Goal: Task Accomplishment & Management: Manage account settings

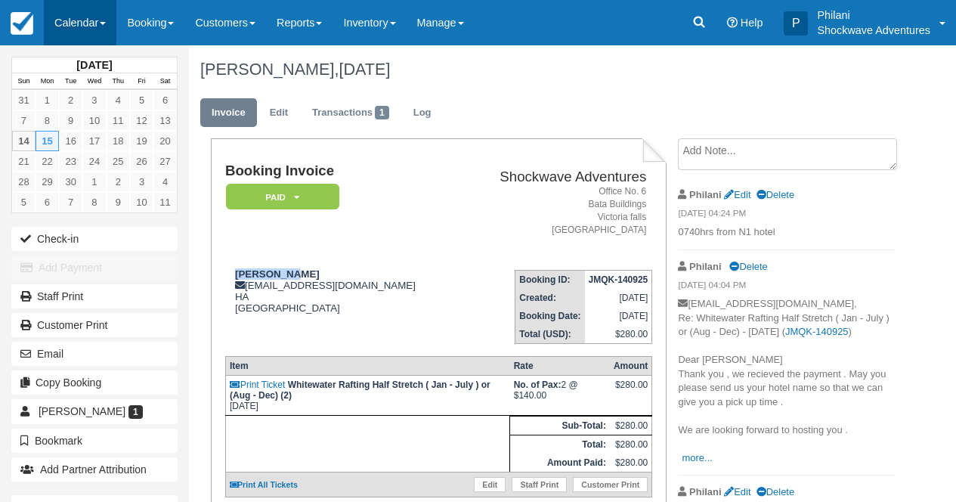
click at [75, 25] on link "Calendar" at bounding box center [80, 22] width 73 height 45
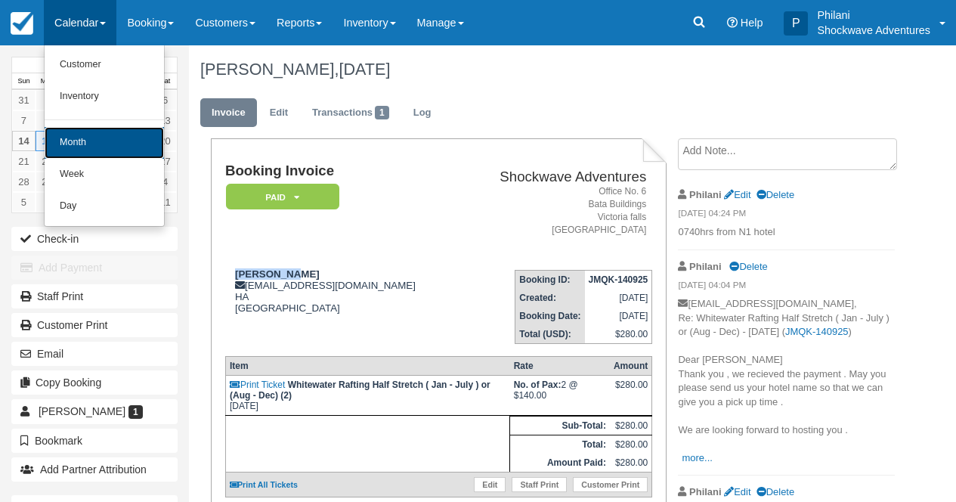
click at [109, 148] on link "Month" at bounding box center [104, 143] width 119 height 32
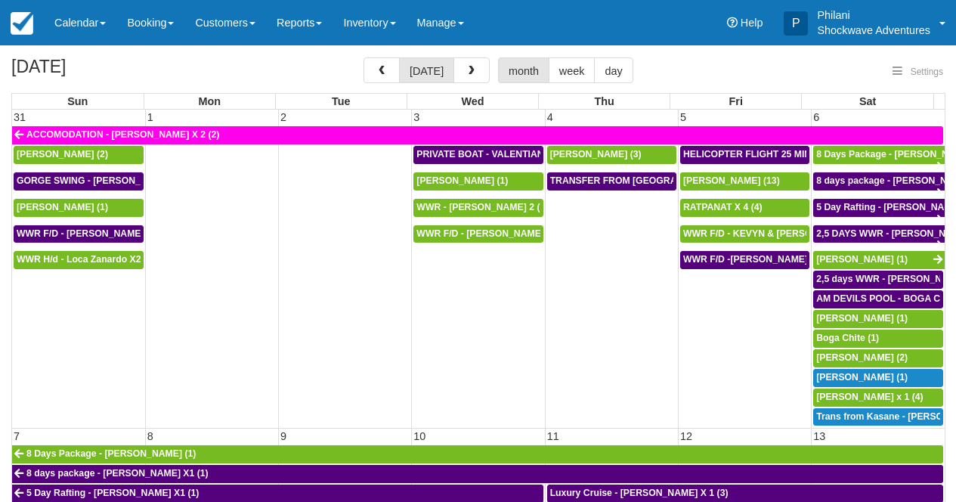
select select
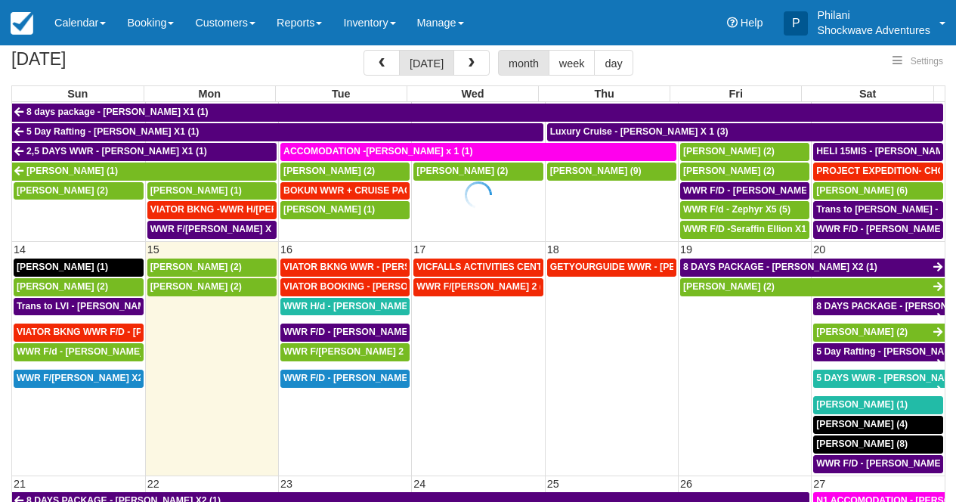
scroll to position [106, 0]
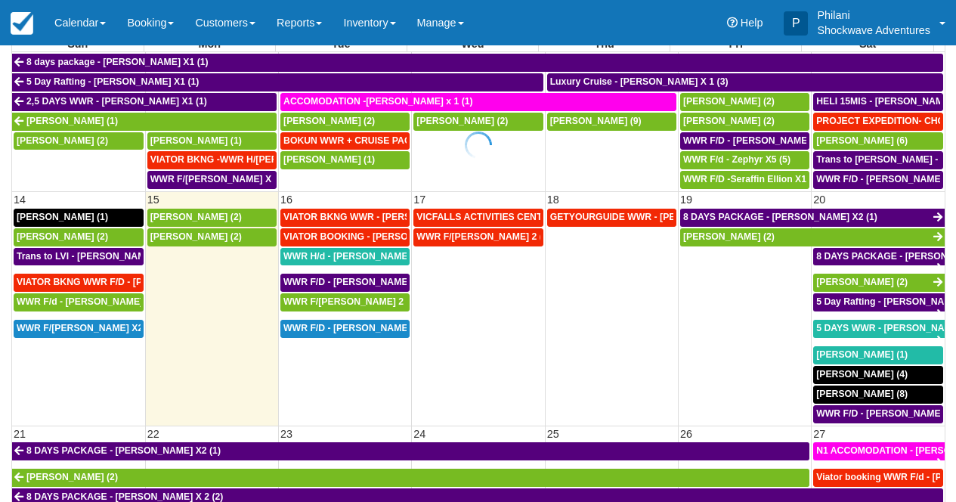
select select
click at [378, 221] on span "VIATOR BKNG WWR - Pauli, Michael X 2 (2)" at bounding box center [382, 217] width 198 height 11
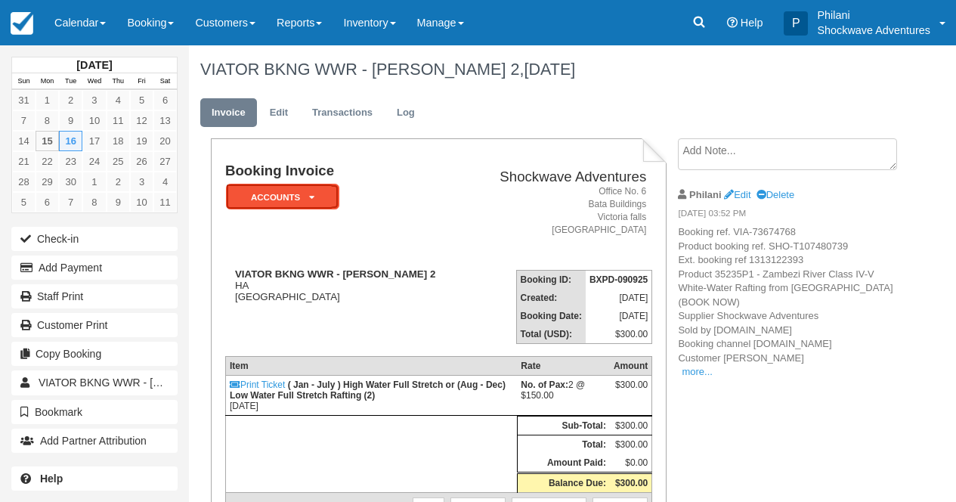
click at [317, 184] on em "ACCOUNTS" at bounding box center [282, 197] width 113 height 26
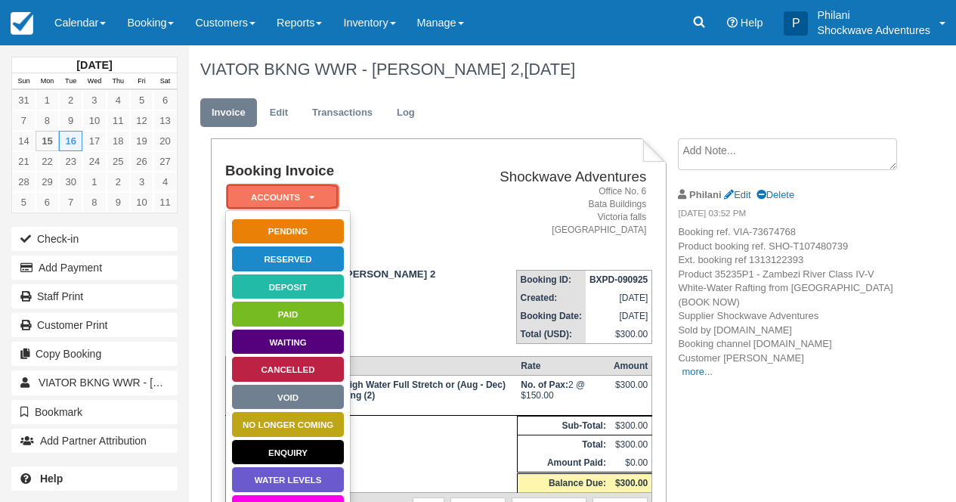
scroll to position [157, 0]
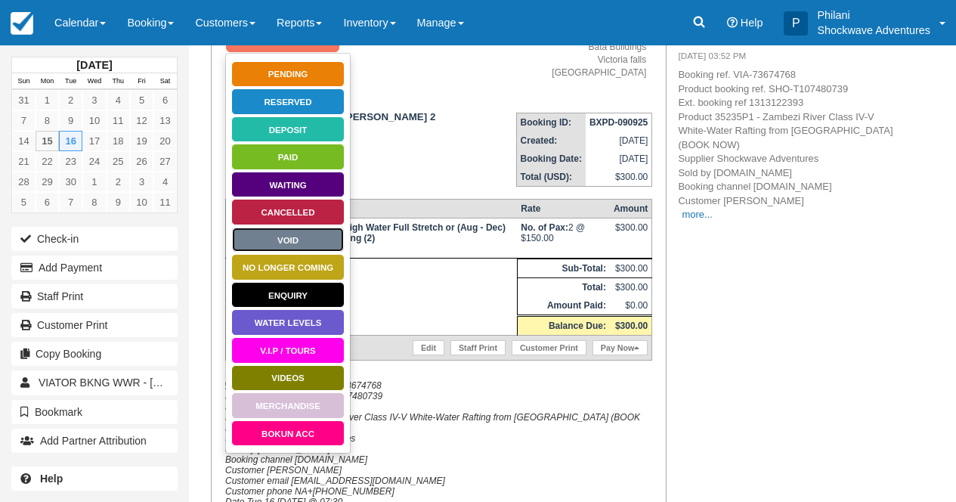
click at [304, 245] on link "Void" at bounding box center [287, 240] width 113 height 26
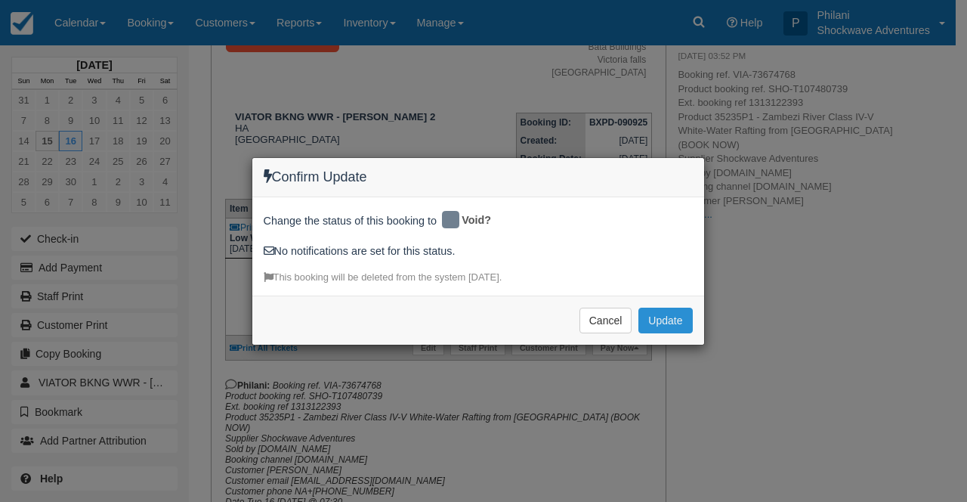
click at [674, 321] on button "Update" at bounding box center [665, 320] width 54 height 26
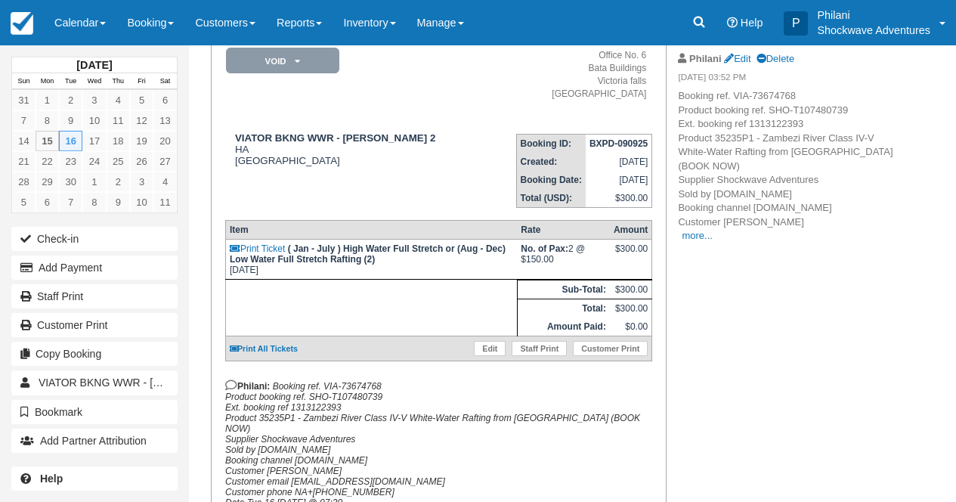
scroll to position [97, 0]
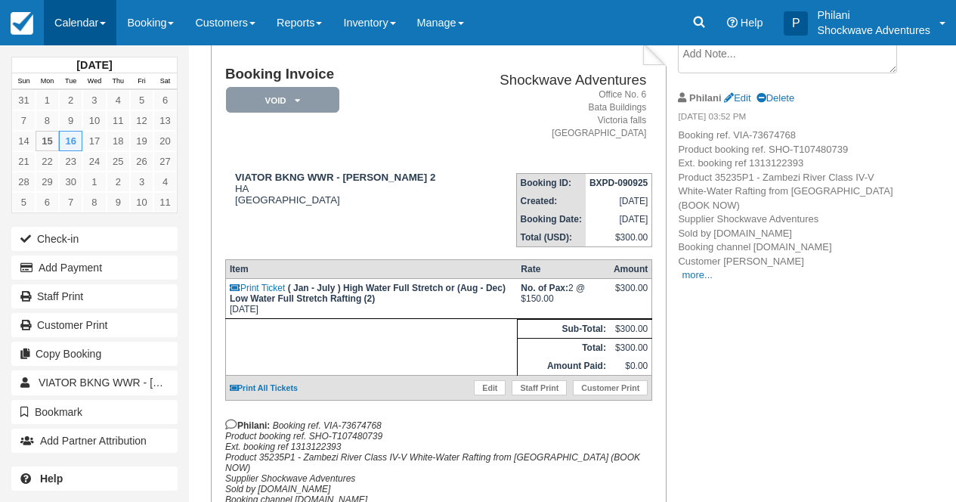
click at [87, 23] on link "Calendar" at bounding box center [80, 22] width 73 height 45
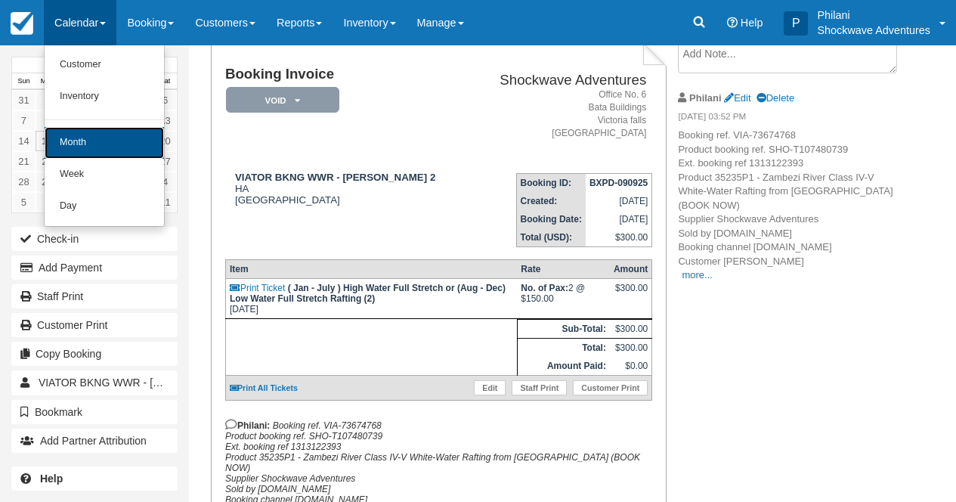
click at [82, 153] on link "Month" at bounding box center [104, 143] width 119 height 32
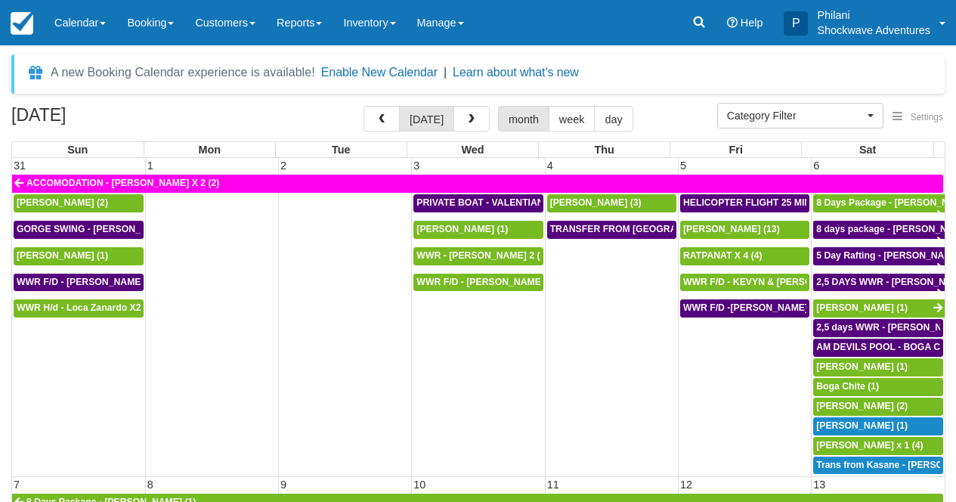
select select
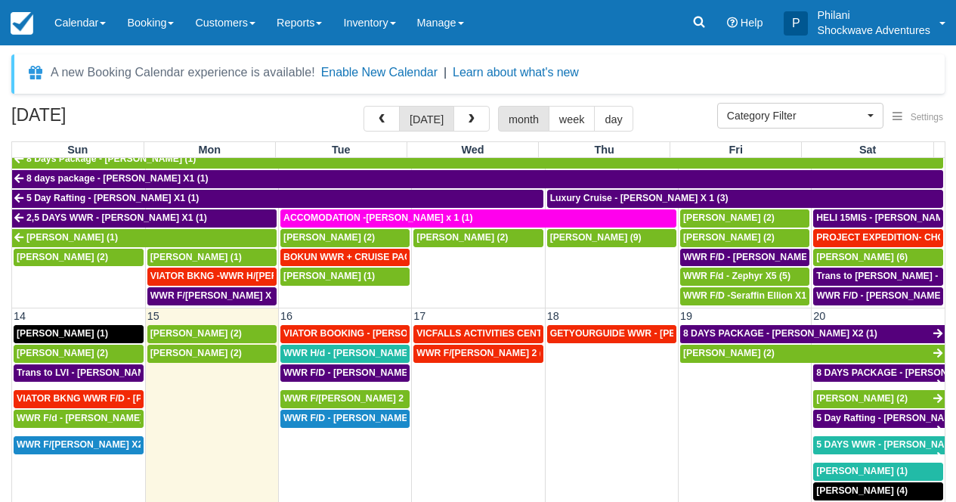
scroll to position [354, 0]
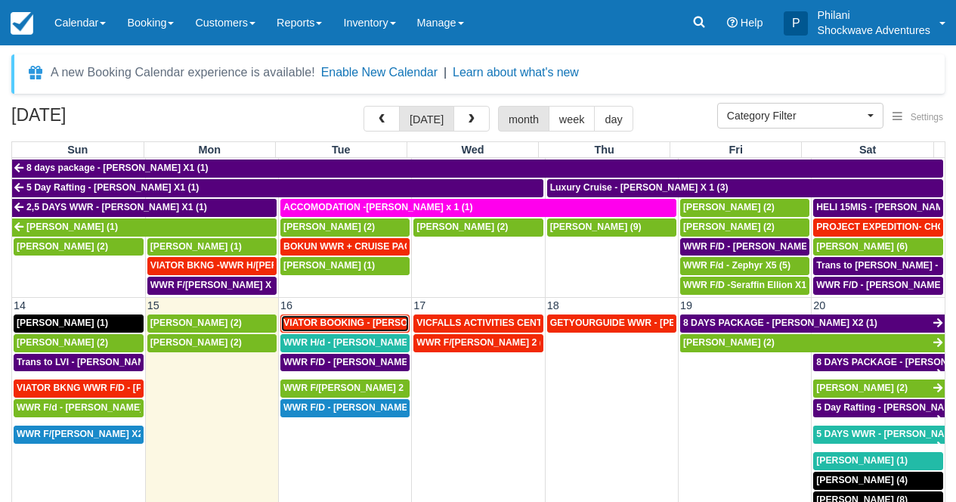
click at [338, 326] on span "VIATOR BOOKING - MILLER RACHEL X 4 (4)" at bounding box center [381, 322] width 197 height 11
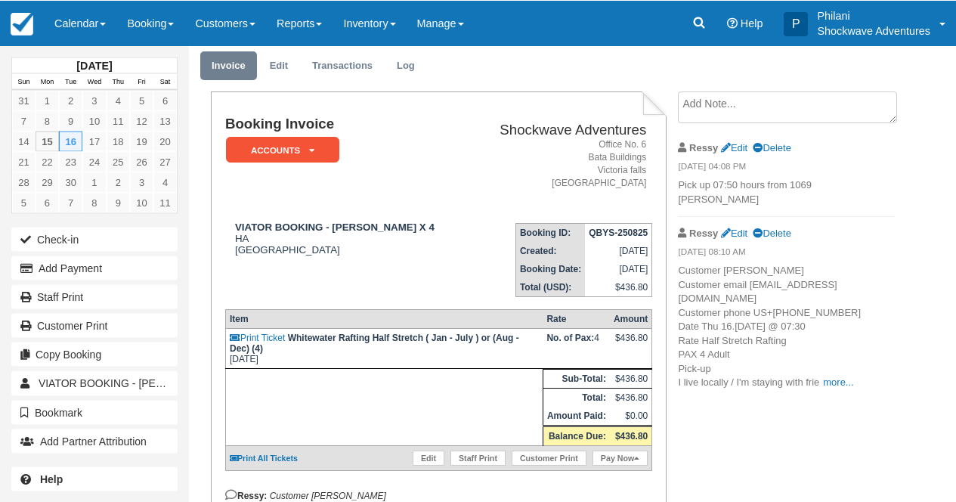
scroll to position [85, 0]
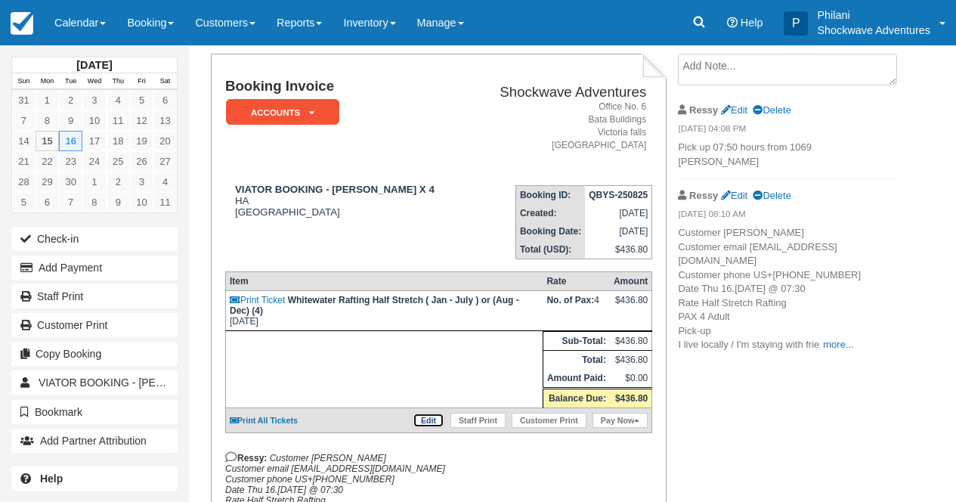
drag, startPoint x: 419, startPoint y: 434, endPoint x: 423, endPoint y: 427, distance: 8.8
click at [419, 428] on link "Edit" at bounding box center [428, 419] width 32 height 15
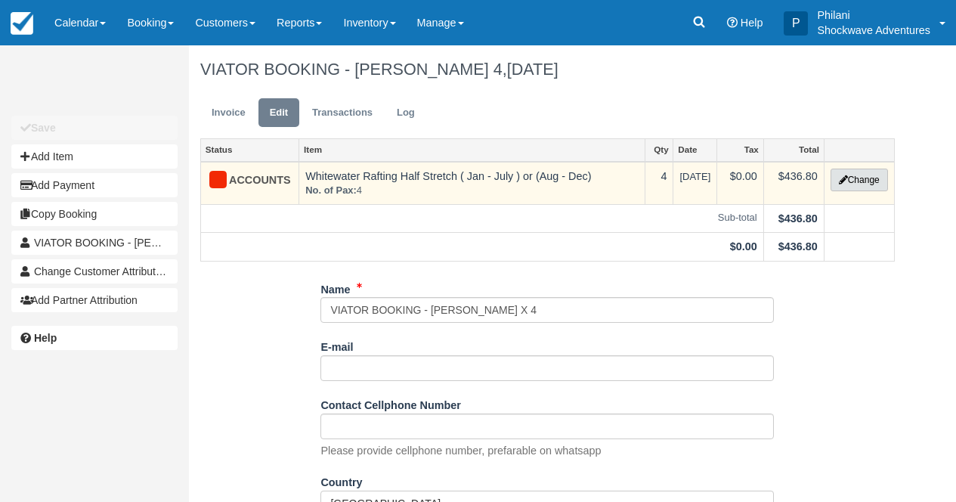
click at [859, 181] on button "Change" at bounding box center [858, 179] width 57 height 23
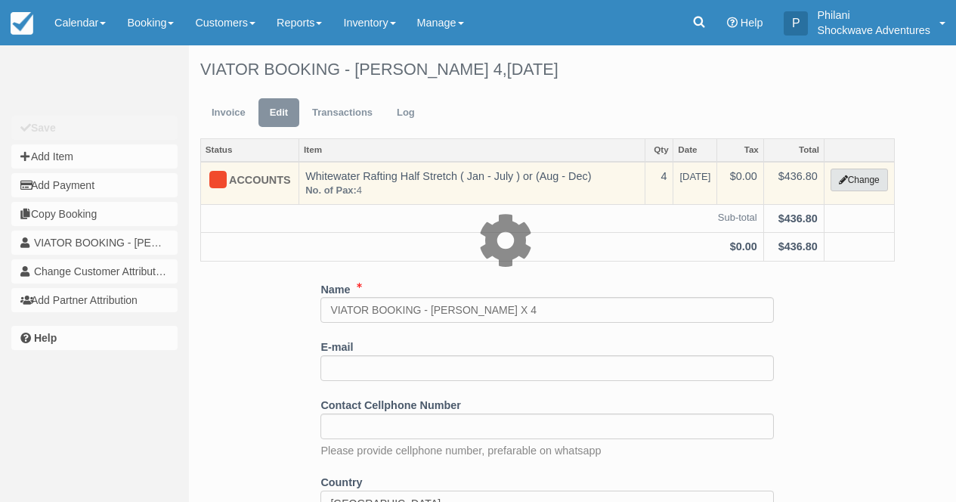
type input "436.80"
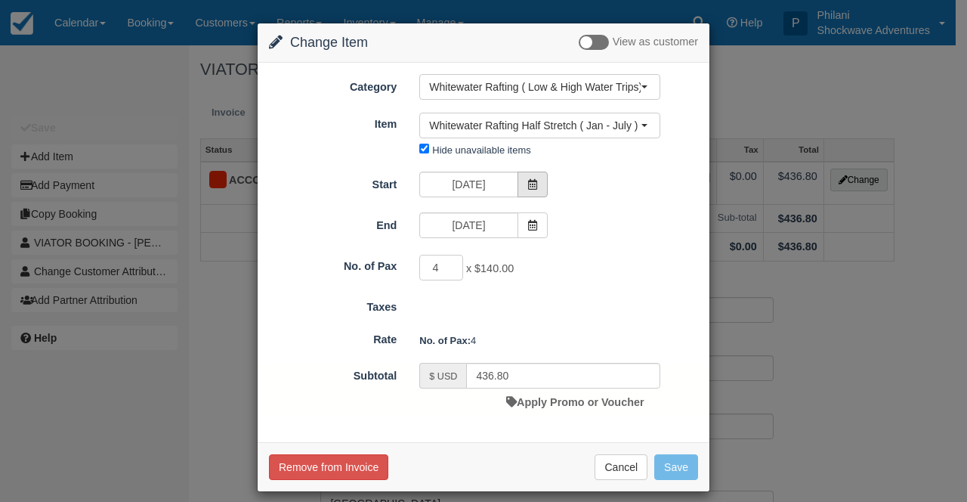
click at [529, 191] on span at bounding box center [532, 184] width 30 height 26
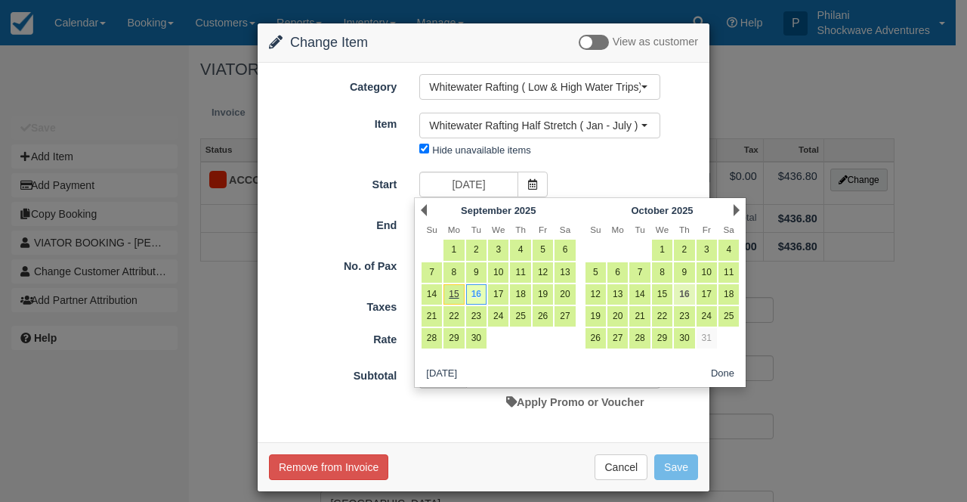
click at [679, 292] on link "16" at bounding box center [684, 294] width 20 height 20
type input "10/16/25"
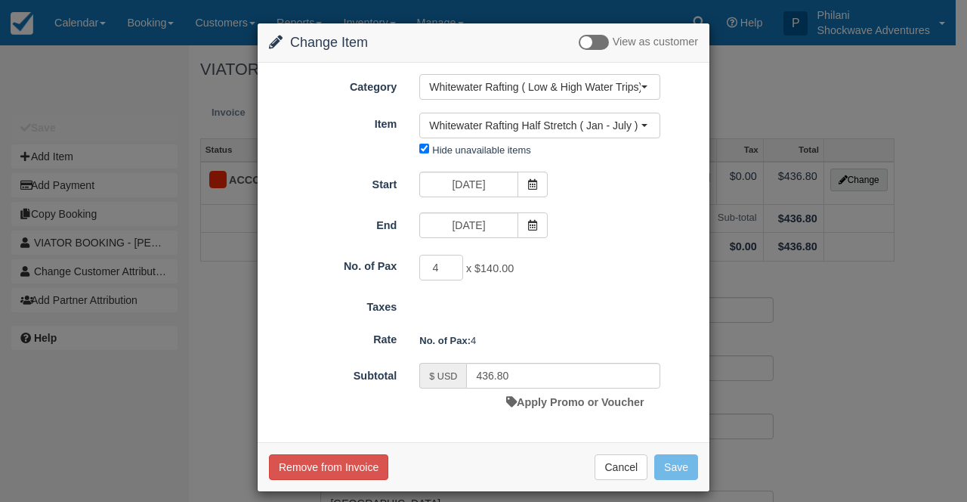
type input "560.00"
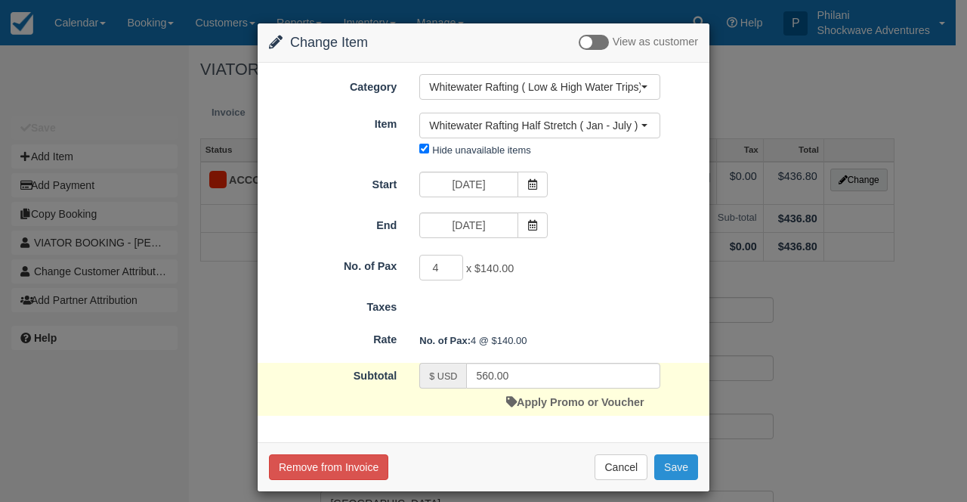
click at [677, 463] on button "Save" at bounding box center [676, 467] width 44 height 26
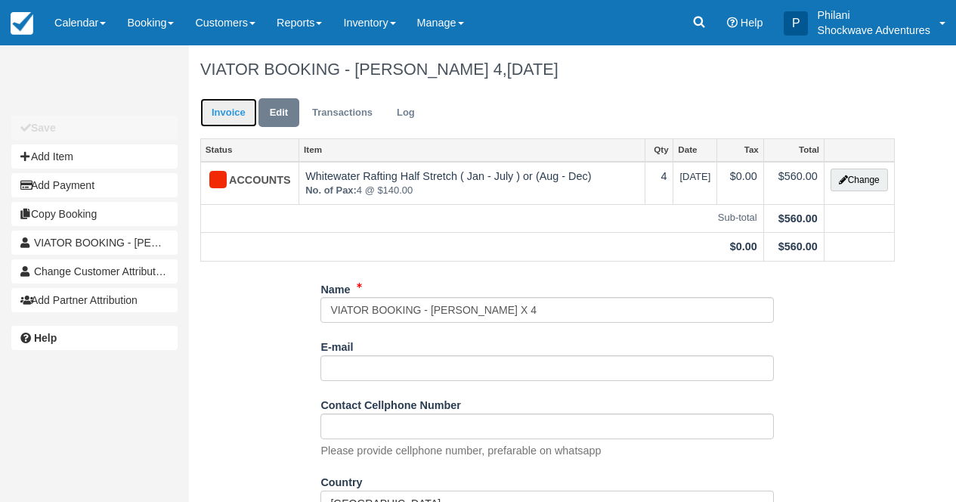
click at [225, 115] on link "Invoice" at bounding box center [228, 112] width 57 height 29
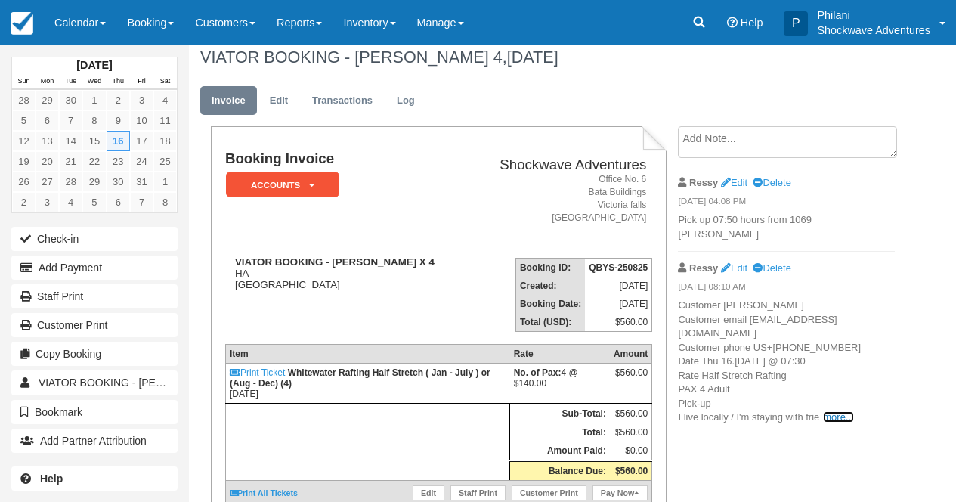
click at [843, 422] on link "more..." at bounding box center [838, 416] width 30 height 11
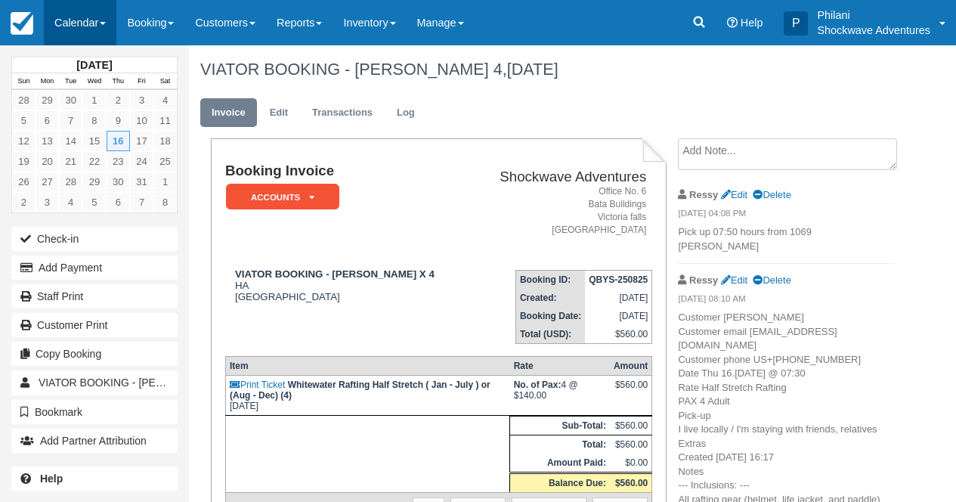
click at [114, 20] on link "Calendar" at bounding box center [80, 22] width 73 height 45
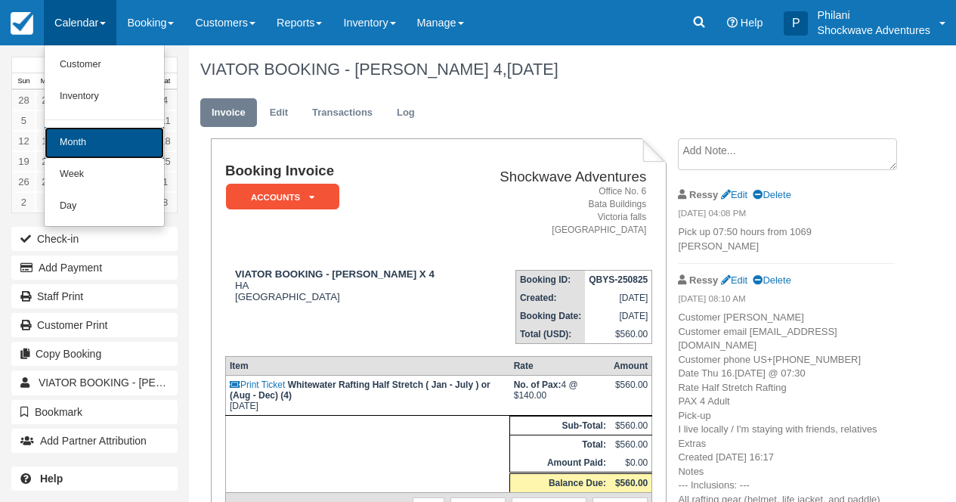
click at [110, 145] on link "Month" at bounding box center [104, 143] width 119 height 32
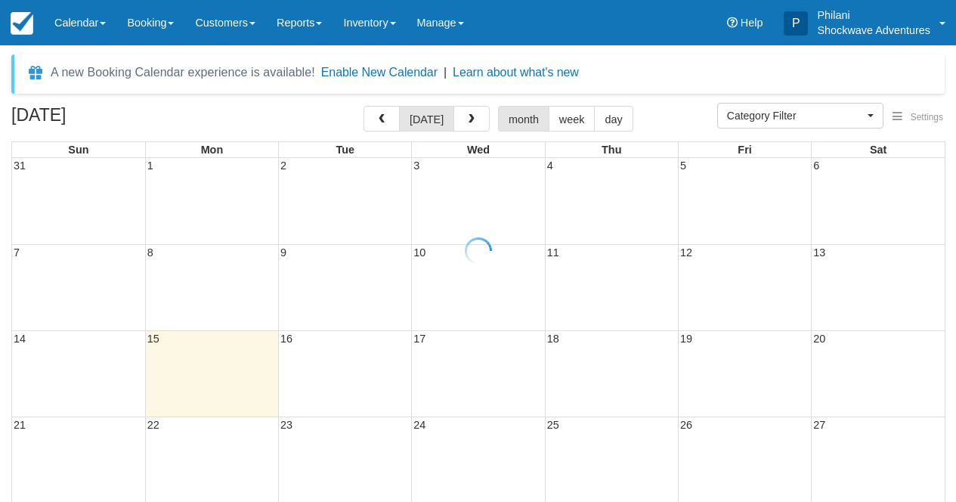
select select
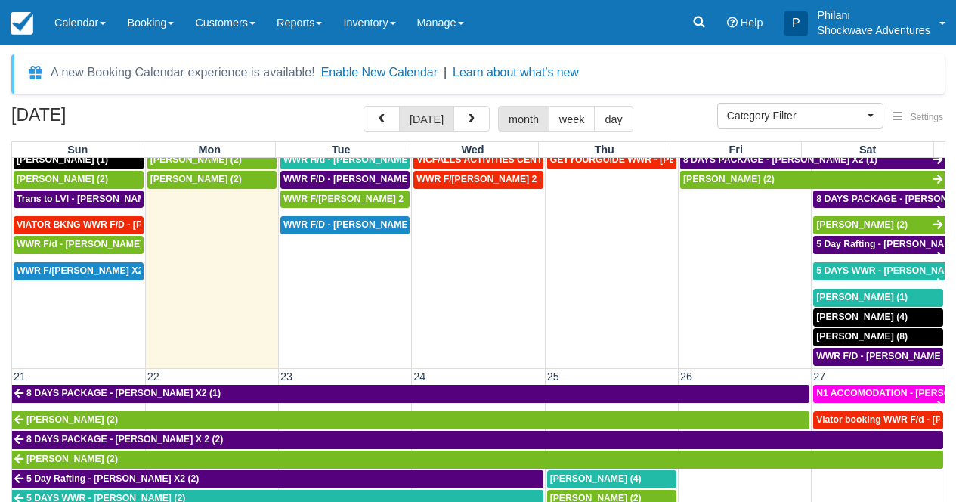
scroll to position [354, 0]
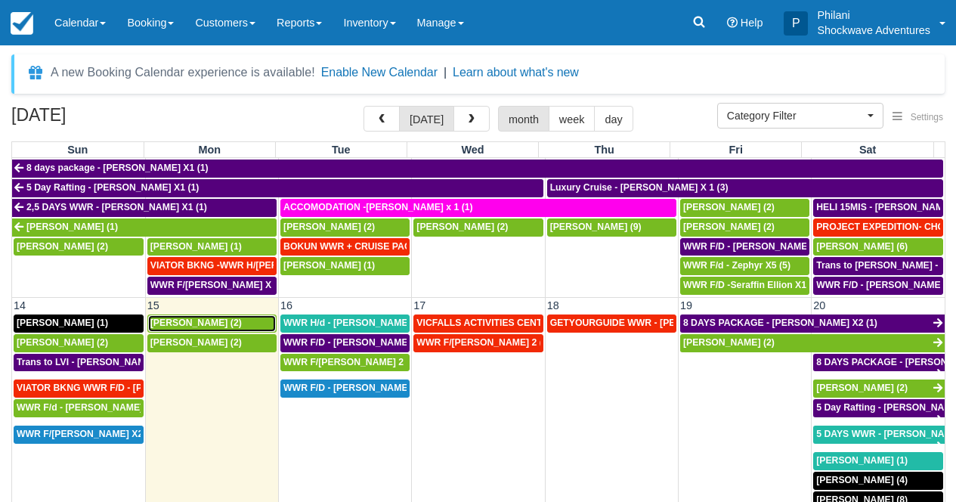
click at [235, 326] on div "[PERSON_NAME] (2)" at bounding box center [211, 323] width 123 height 12
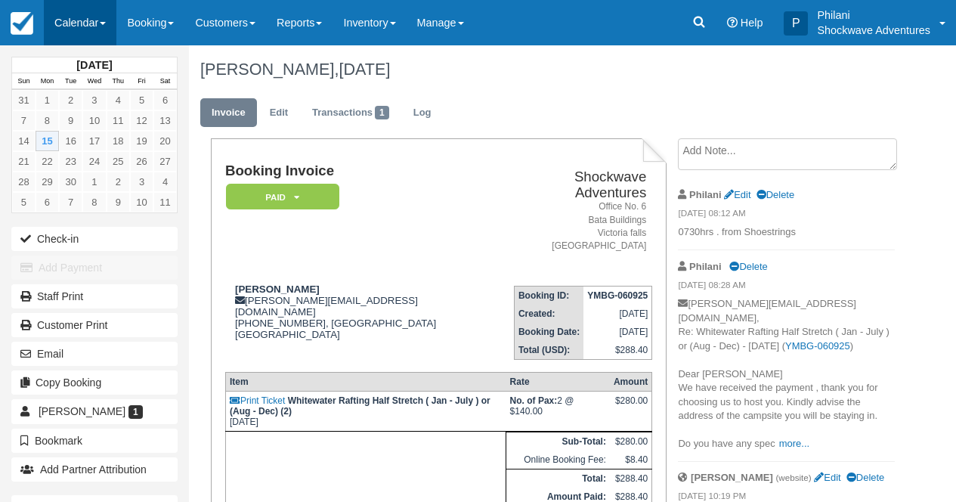
click at [97, 26] on link "Calendar" at bounding box center [80, 22] width 73 height 45
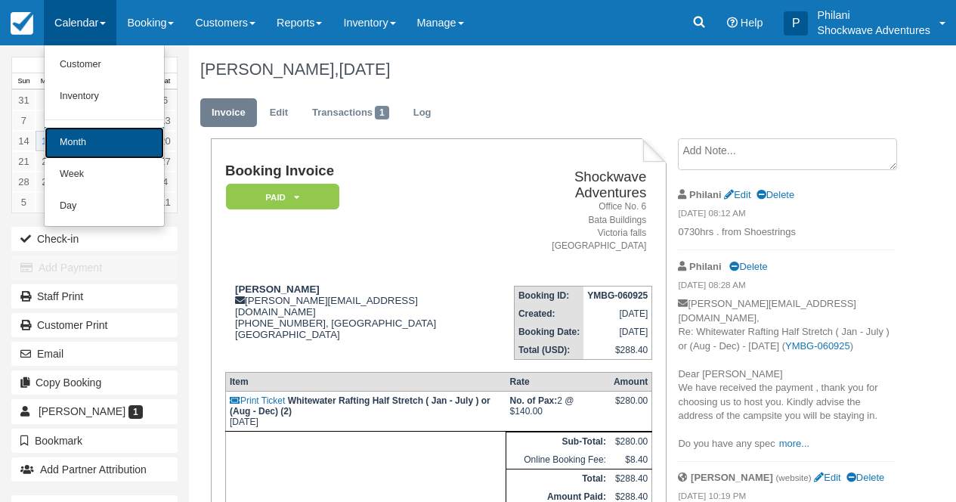
click at [137, 145] on link "Month" at bounding box center [104, 143] width 119 height 32
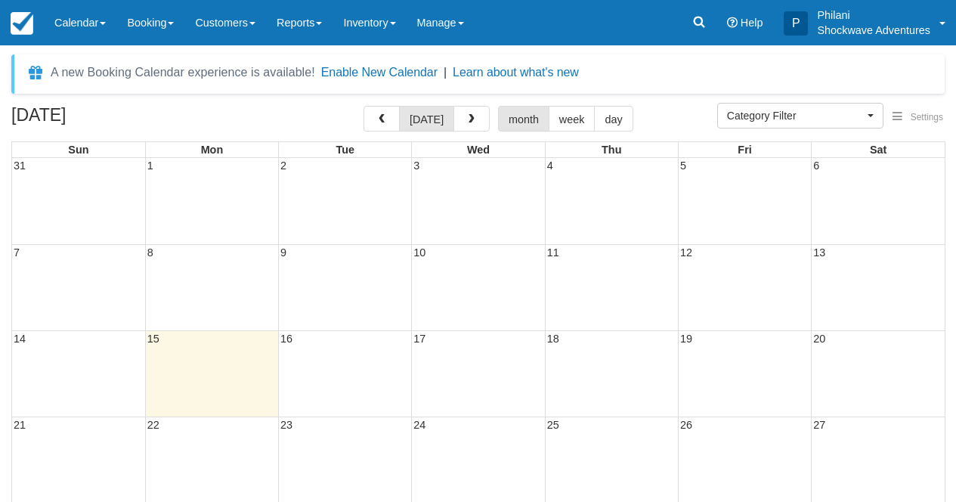
select select
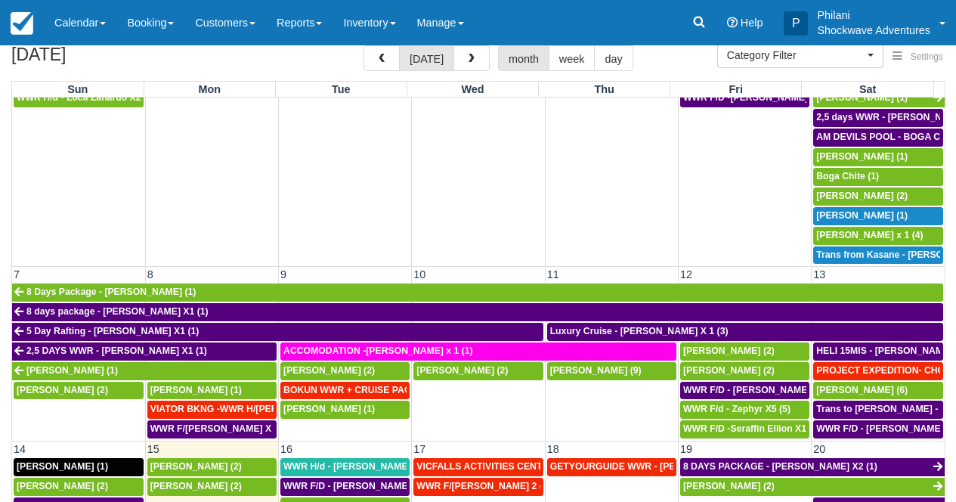
scroll to position [367, 0]
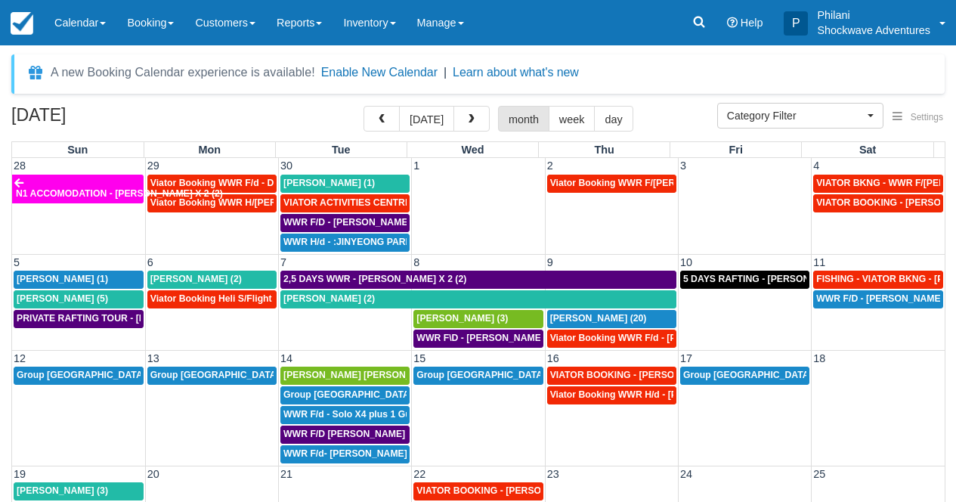
scroll to position [5, 0]
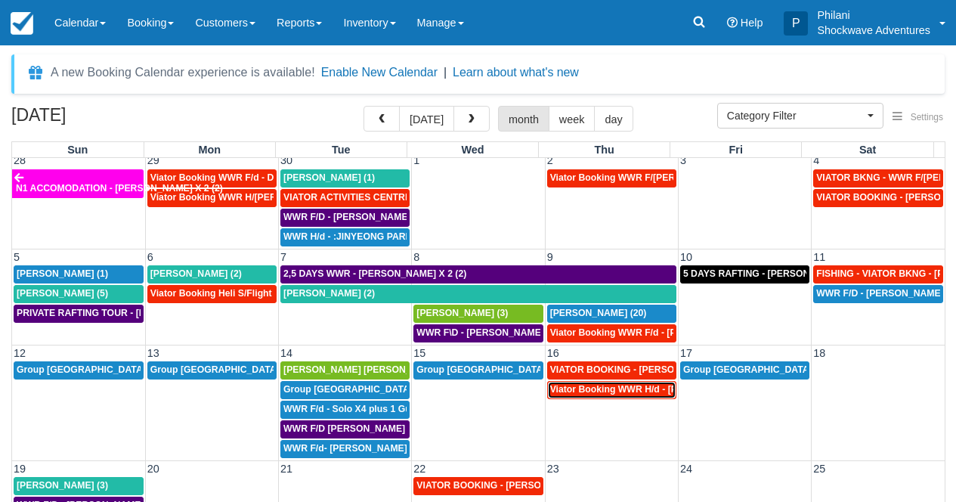
click at [604, 393] on span "Viator Booking WWR H/d - Miller Rachel X 4 (4)" at bounding box center [663, 389] width 226 height 11
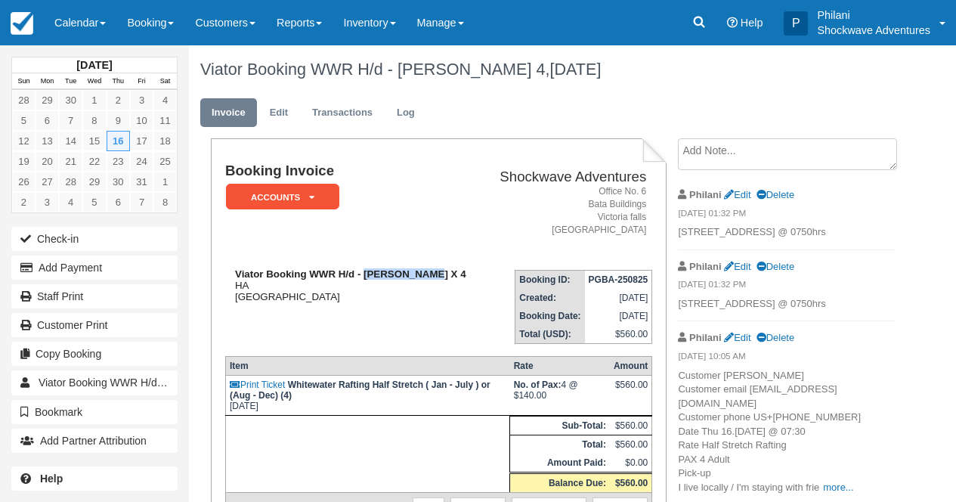
drag, startPoint x: 0, startPoint y: 0, endPoint x: 425, endPoint y: 279, distance: 508.5
click at [425, 279] on strong "Viator Booking WWR H/d - [PERSON_NAME] X 4" at bounding box center [350, 273] width 231 height 11
copy strong "[PERSON_NAME]"
click at [874, 369] on p "Customer [PERSON_NAME] Customer email [EMAIL_ADDRESS][DOMAIN_NAME] Customer pho…" at bounding box center [786, 432] width 216 height 126
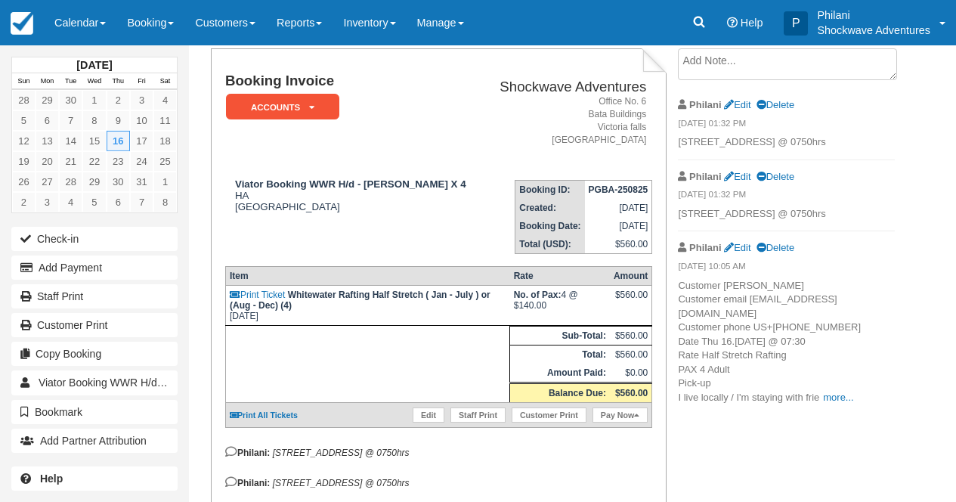
scroll to position [133, 0]
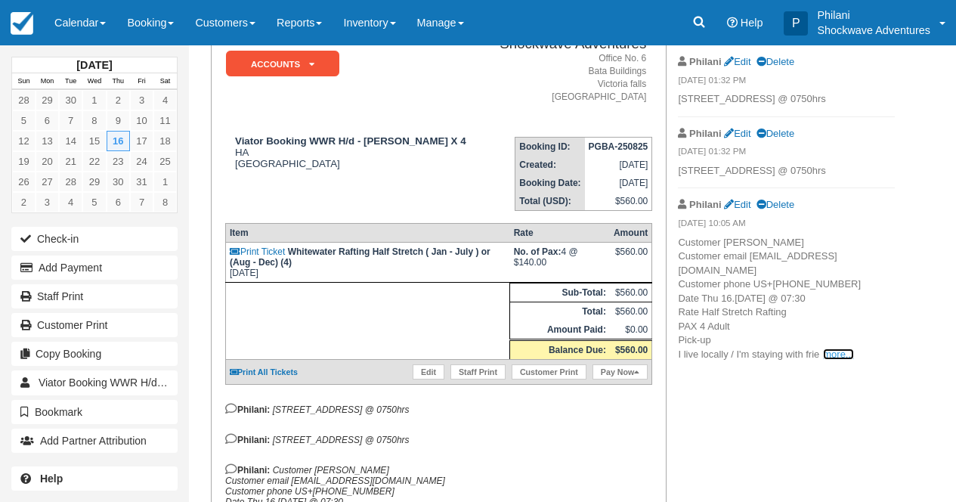
click at [833, 360] on link "more..." at bounding box center [838, 353] width 30 height 11
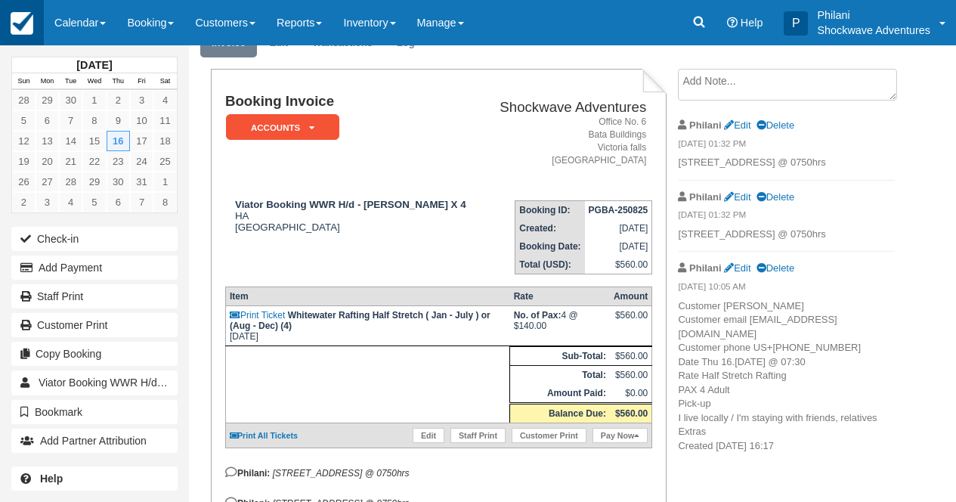
scroll to position [85, 0]
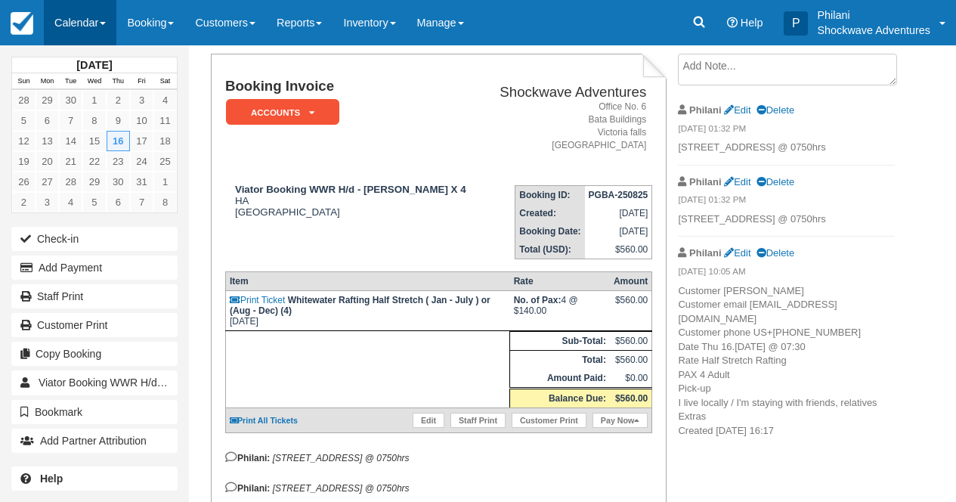
click at [107, 14] on link "Calendar" at bounding box center [80, 22] width 73 height 45
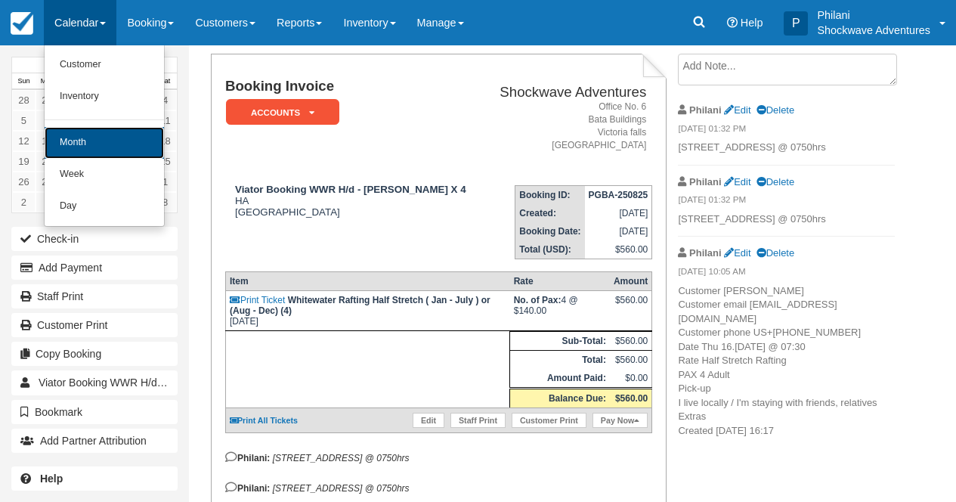
click at [137, 136] on link "Month" at bounding box center [104, 143] width 119 height 32
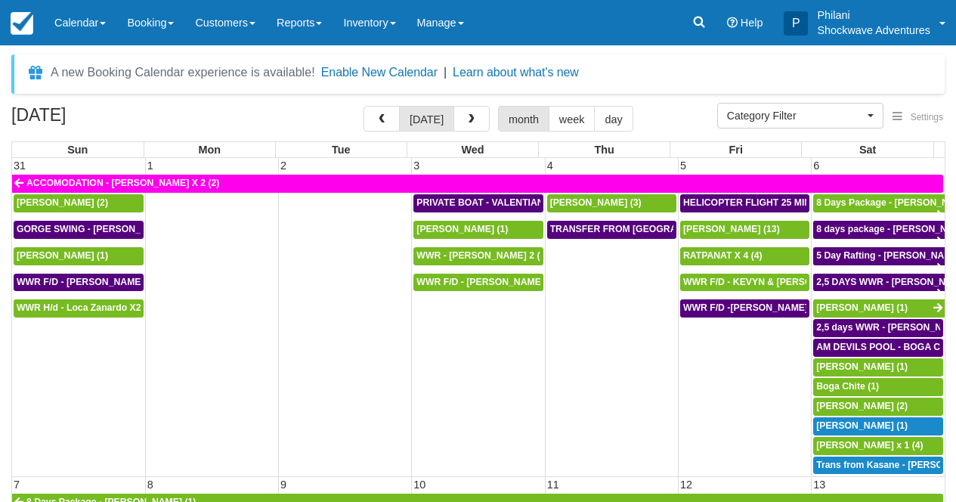
select select
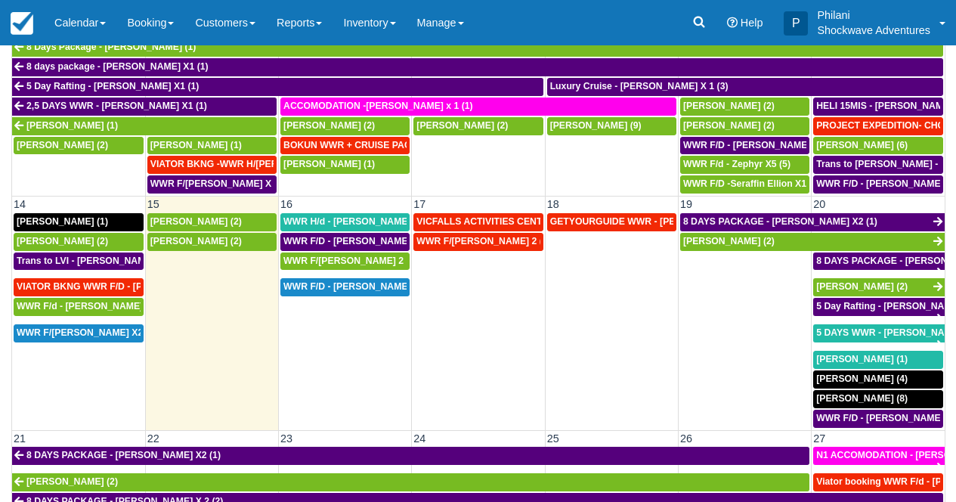
scroll to position [308, 0]
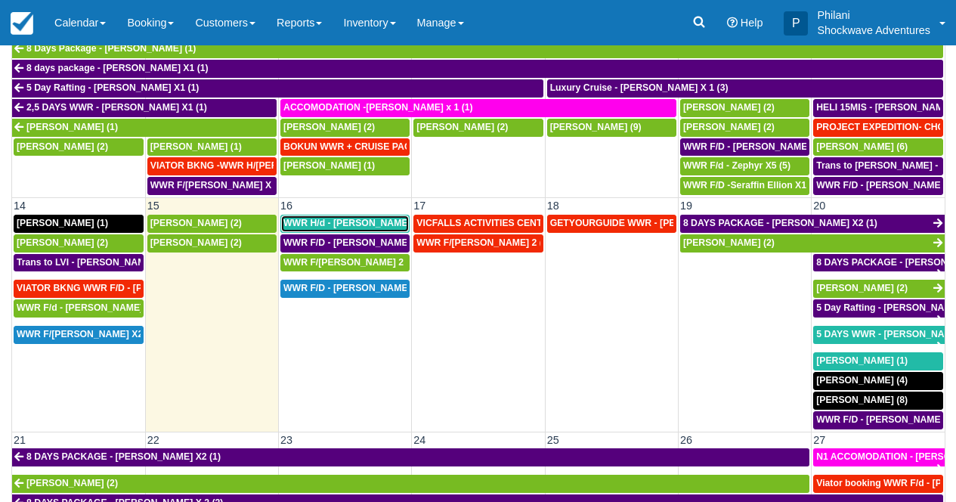
click at [370, 227] on span "WWR H/d - [PERSON_NAME] X3 (3)" at bounding box center [360, 223] width 155 height 11
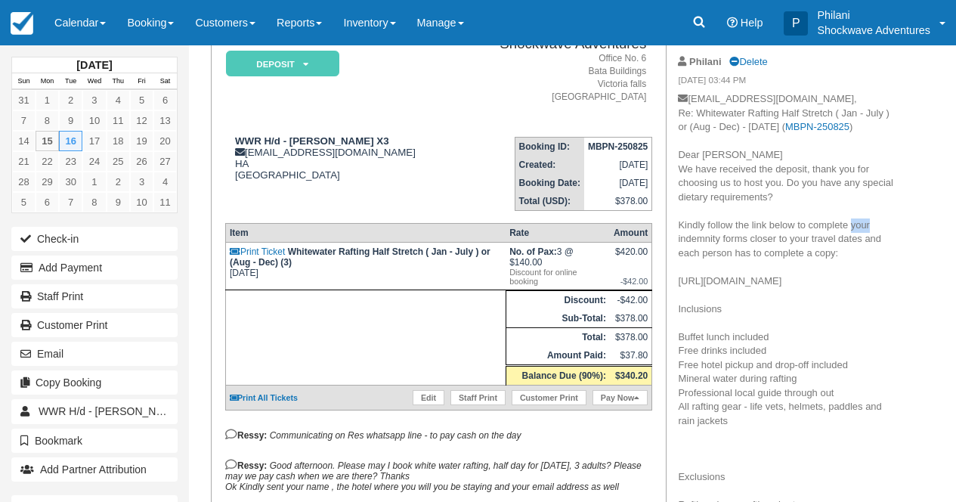
scroll to position [48, 0]
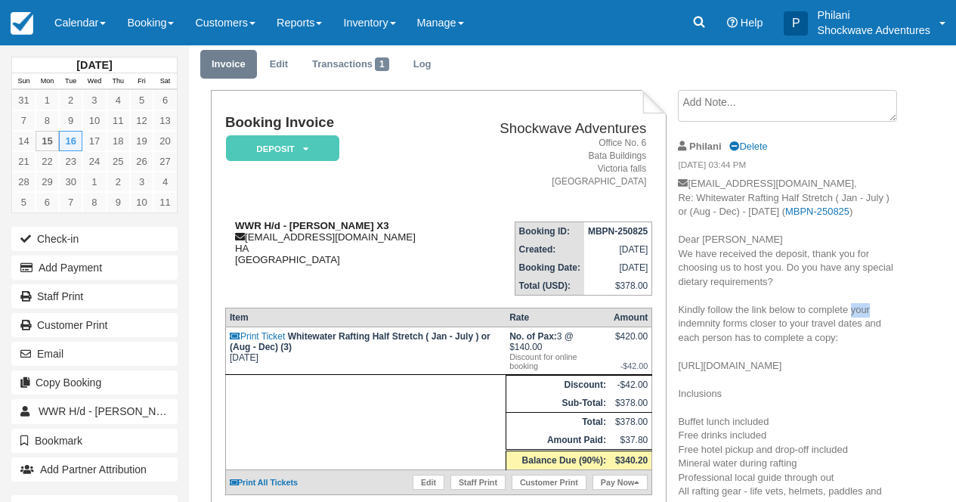
drag, startPoint x: 248, startPoint y: 241, endPoint x: 388, endPoint y: 242, distance: 139.8
click at [388, 242] on div "WWR H/d - Richard Venn X3 alexhoskins123@hotmail.co.uk HA Zimbabwe" at bounding box center [341, 242] width 233 height 45
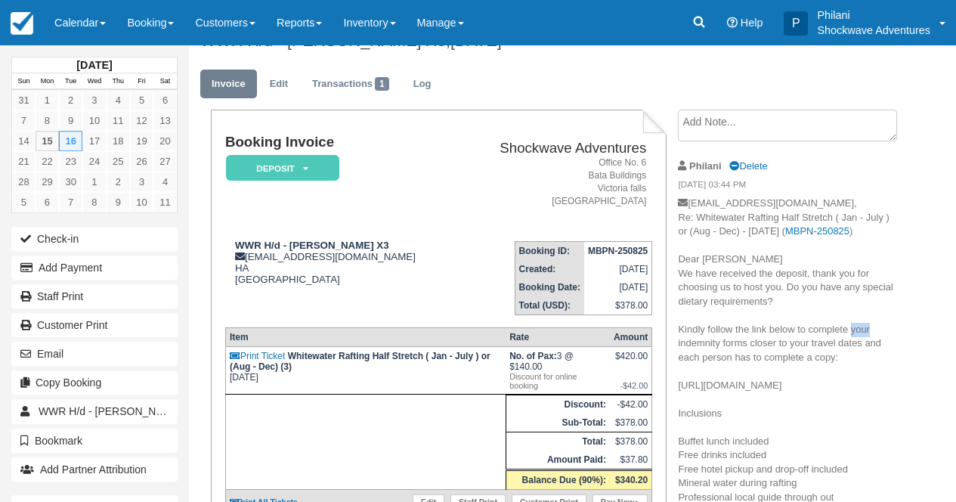
scroll to position [0, 0]
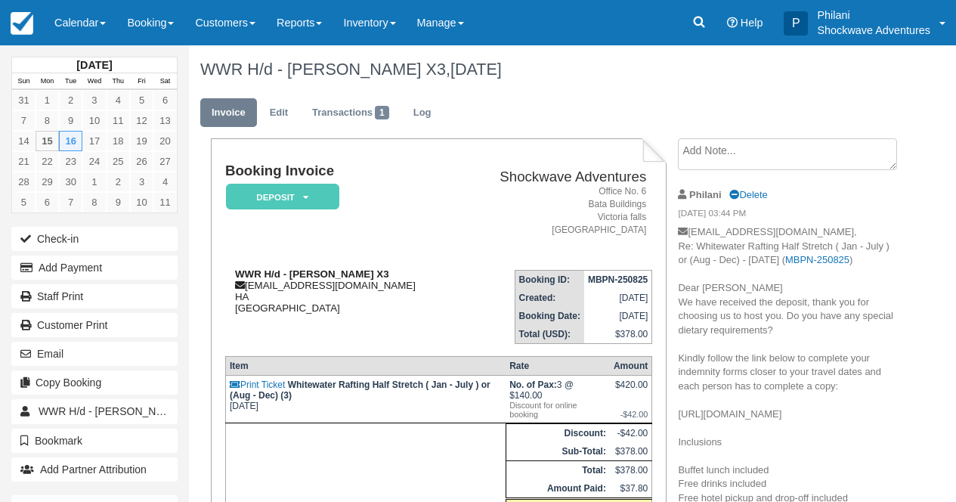
click at [417, 290] on div "WWR H/d - Richard Venn X3 alexhoskins123@hotmail.co.uk HA Zimbabwe" at bounding box center [341, 290] width 233 height 45
click at [76, 11] on link "Calendar" at bounding box center [80, 22] width 73 height 45
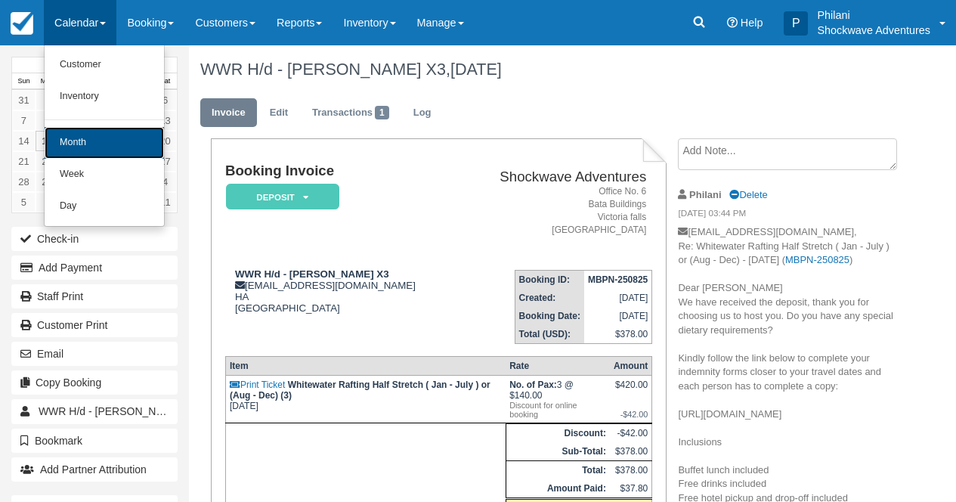
click at [94, 142] on link "Month" at bounding box center [104, 143] width 119 height 32
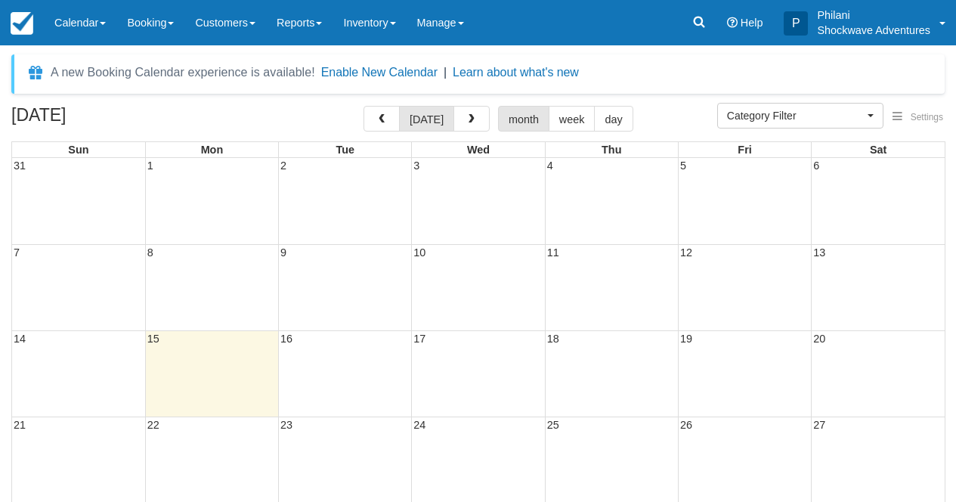
select select
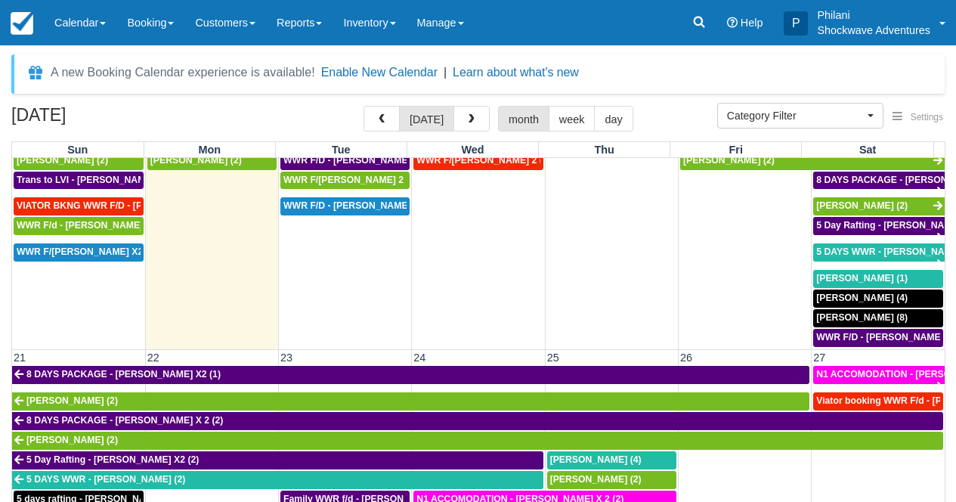
scroll to position [458, 0]
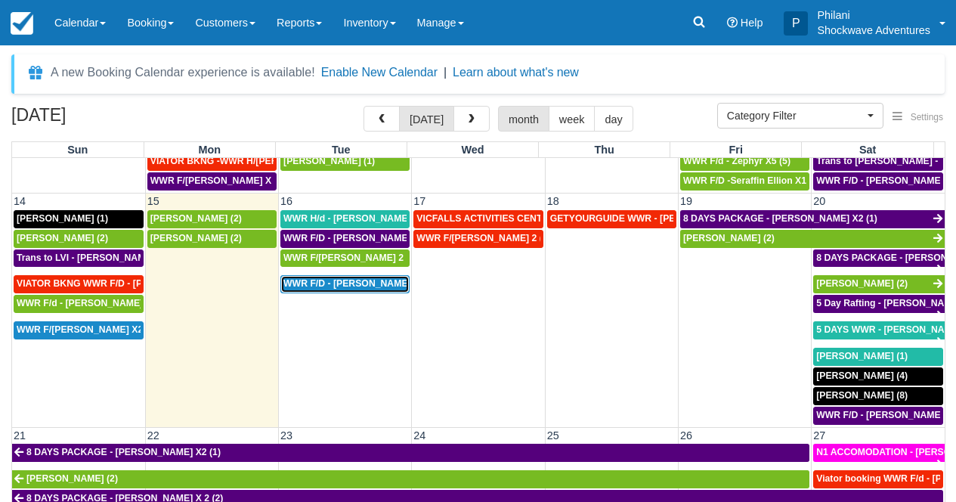
click at [391, 284] on span "WWR F/D - SURINA SVETLANA X 4 (4)" at bounding box center [357, 283] width 149 height 11
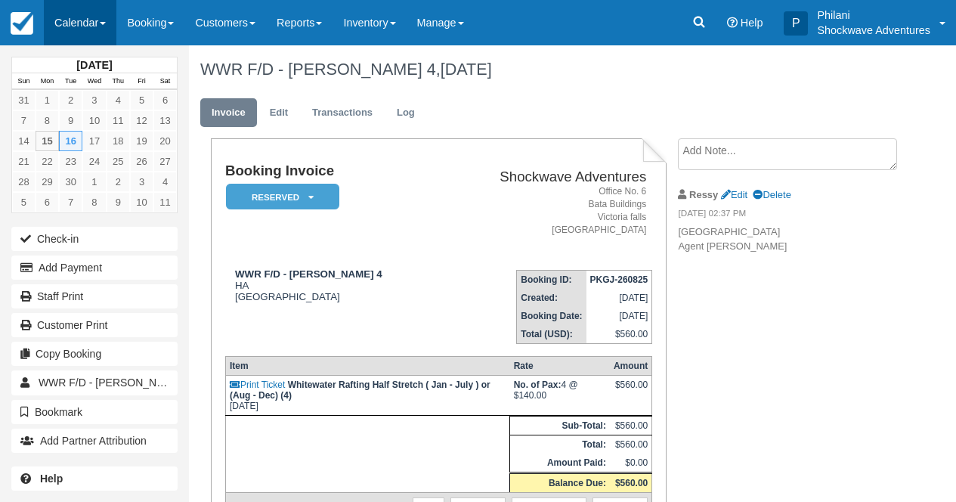
click at [82, 21] on link "Calendar" at bounding box center [80, 22] width 73 height 45
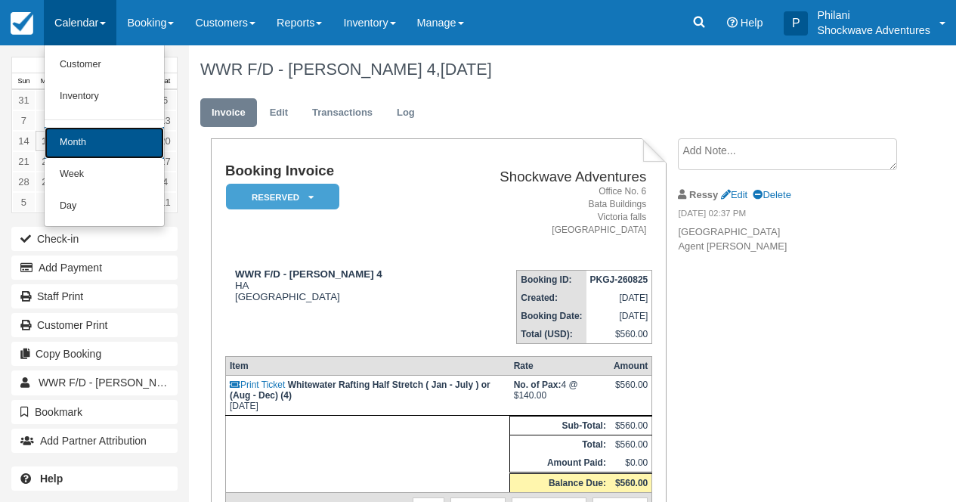
click at [102, 151] on link "Month" at bounding box center [104, 143] width 119 height 32
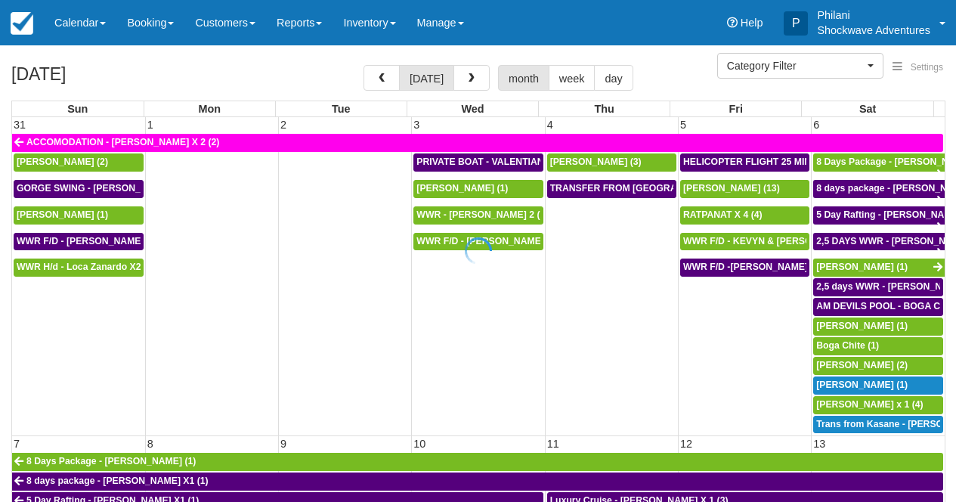
select select
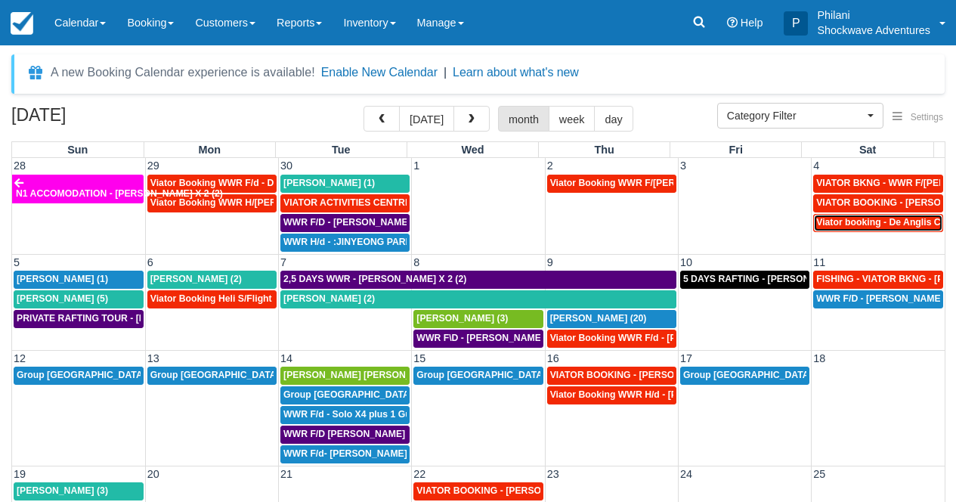
click at [882, 224] on span "Viator booking - De Anglis Cristiano X1 (1)" at bounding box center [908, 222] width 185 height 11
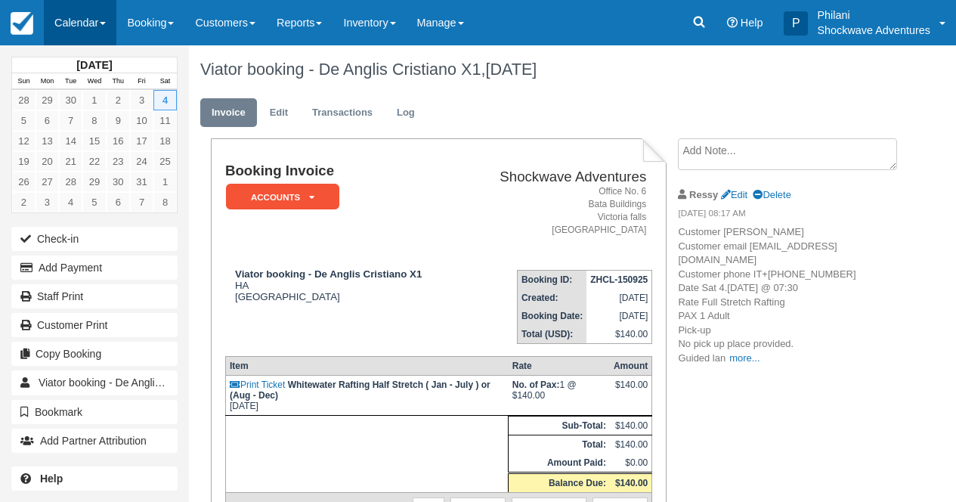
click at [93, 3] on link "Calendar" at bounding box center [80, 22] width 73 height 45
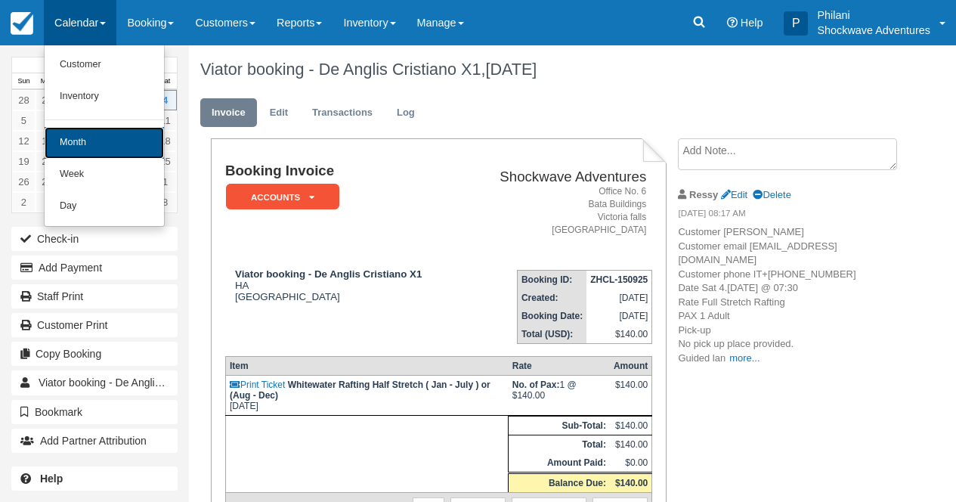
click at [86, 150] on link "Month" at bounding box center [104, 143] width 119 height 32
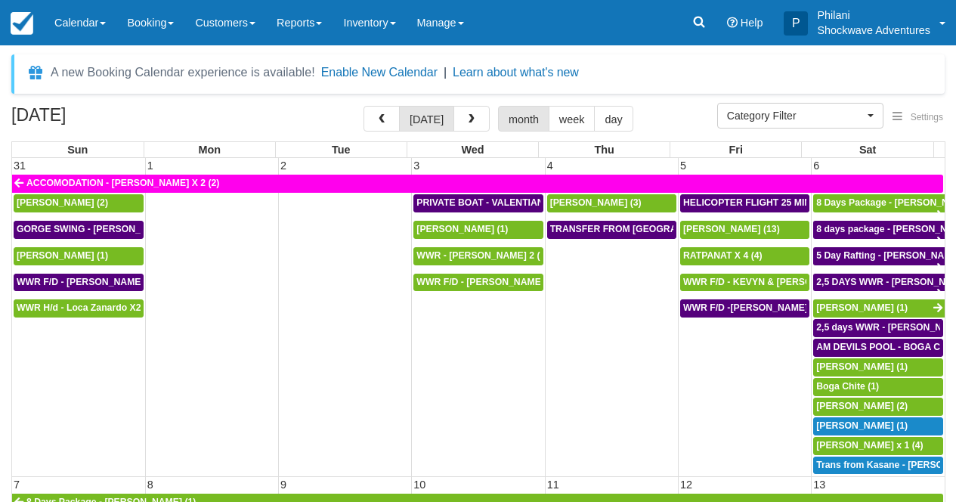
select select
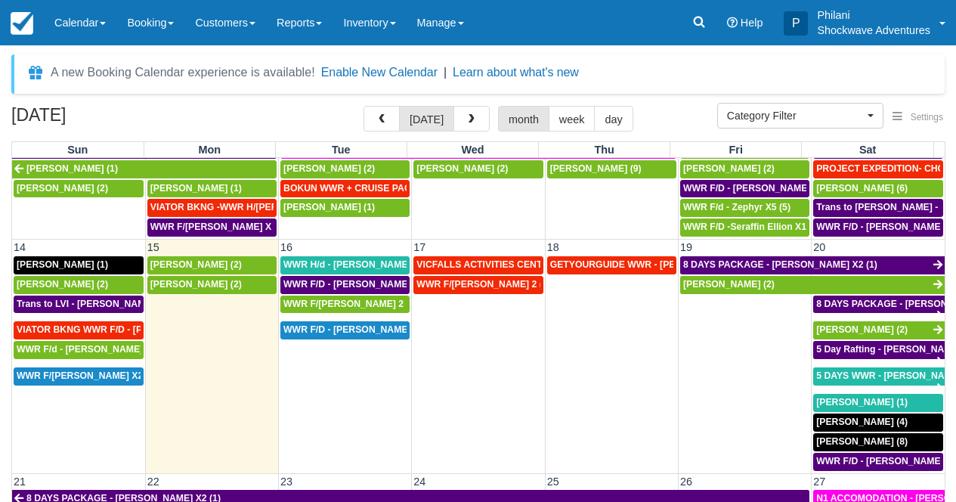
scroll to position [408, 0]
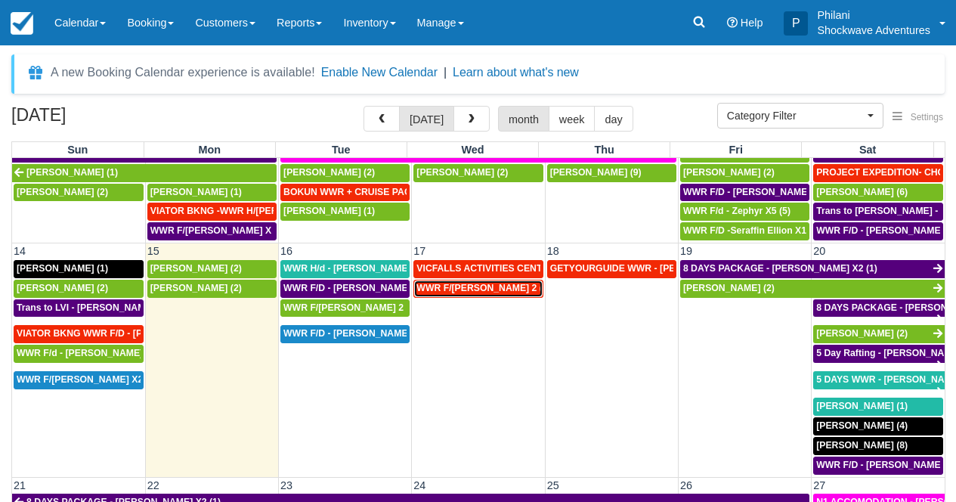
click at [485, 292] on span "WWR F/[PERSON_NAME] 2 (2)" at bounding box center [483, 288] width 134 height 11
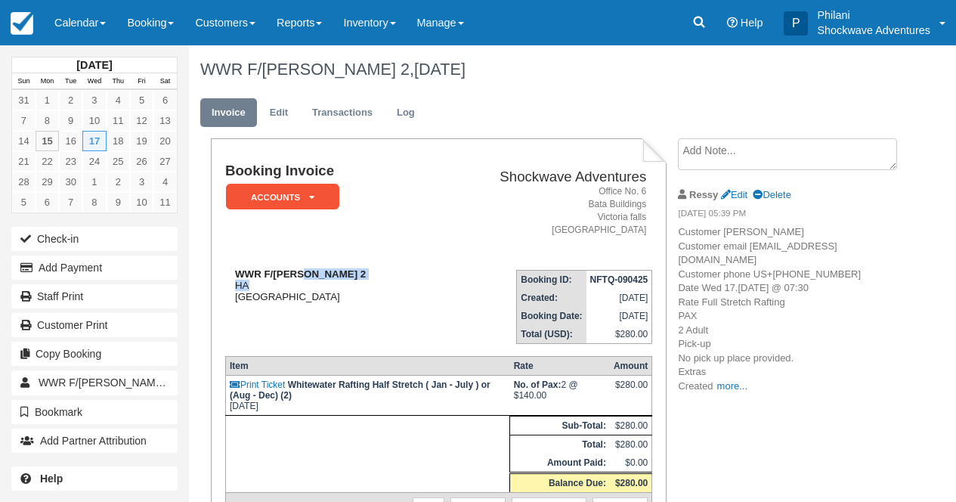
drag, startPoint x: 291, startPoint y: 273, endPoint x: 376, endPoint y: 284, distance: 86.0
click at [376, 284] on div "WWR F/[PERSON_NAME] 2 HA [GEOGRAPHIC_DATA]" at bounding box center [325, 285] width 201 height 34
click at [383, 292] on div "WWR F/d - Vacca, Ashley X 2 HA Zimbabwe" at bounding box center [325, 285] width 201 height 34
drag, startPoint x: 292, startPoint y: 272, endPoint x: 385, endPoint y: 274, distance: 92.9
click at [385, 274] on div "WWR F/d - Vacca, Ashley X 2 HA Zimbabwe" at bounding box center [325, 285] width 201 height 34
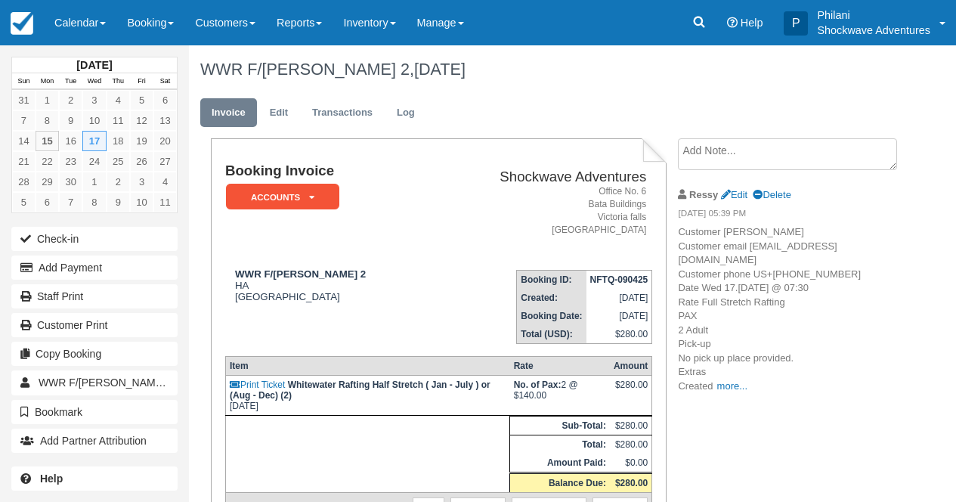
copy strong "Vacca, Ashley X 2"
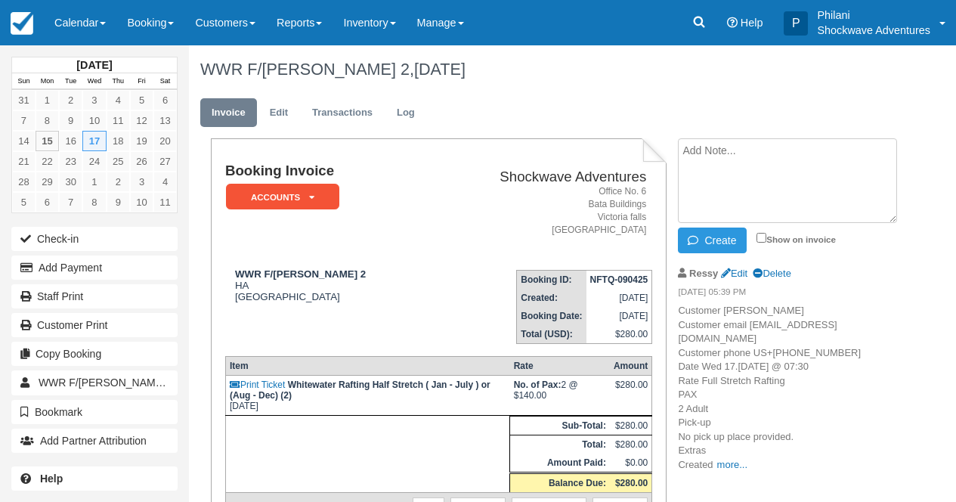
paste textarea "Elephant Hills will be at 0730hrs . The drop off will be at around 1530hrs ."
type textarea "Elephant Hills will be at 0730hrs . The drop off will be at around 1530hrs ."
click at [764, 233] on input "Show on invoice" at bounding box center [761, 238] width 10 height 10
checkbox input "true"
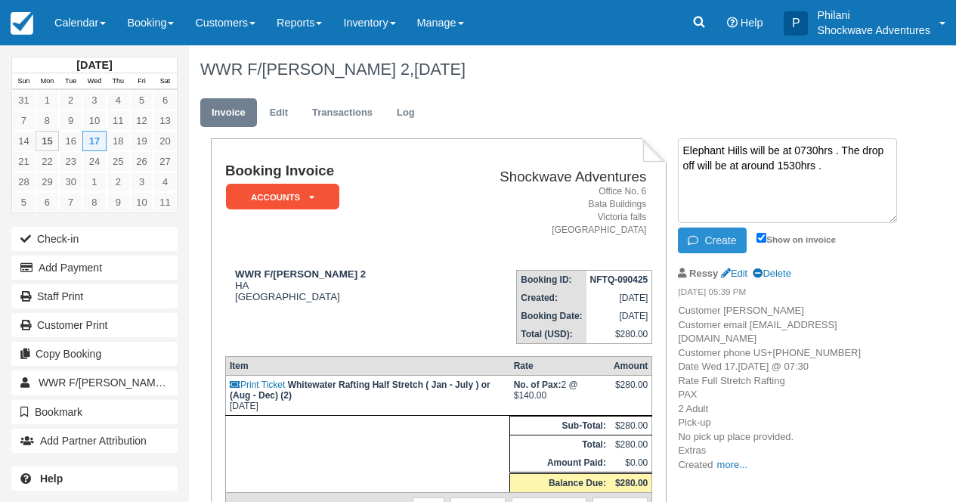
click at [717, 242] on button "Create" at bounding box center [712, 240] width 68 height 26
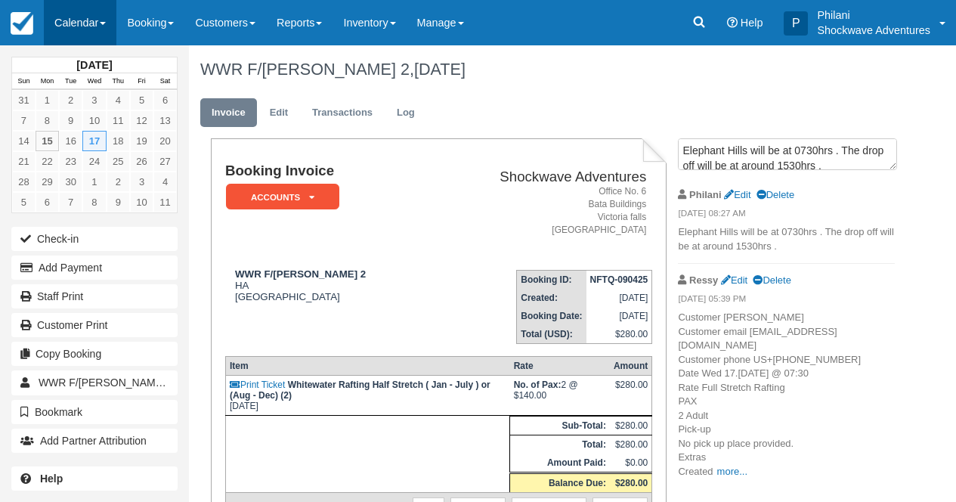
click at [58, 15] on link "Calendar" at bounding box center [80, 22] width 73 height 45
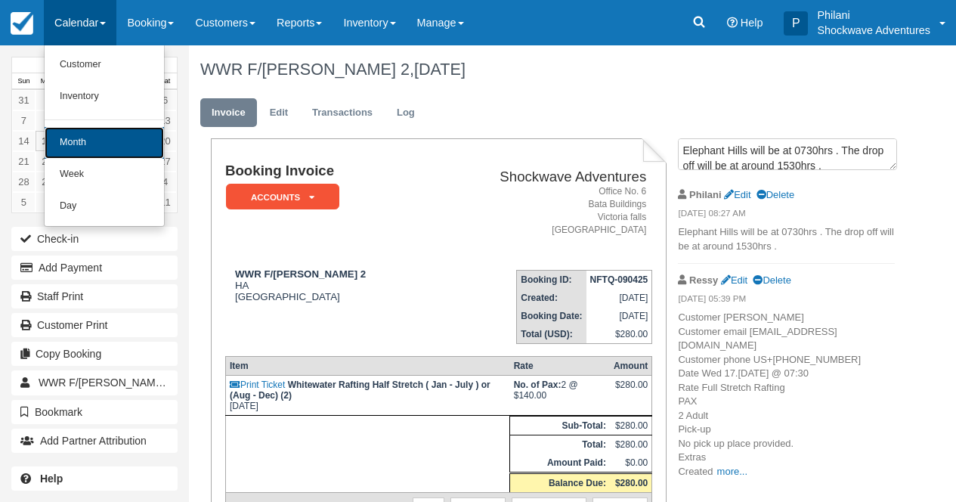
click at [95, 134] on link "Month" at bounding box center [104, 143] width 119 height 32
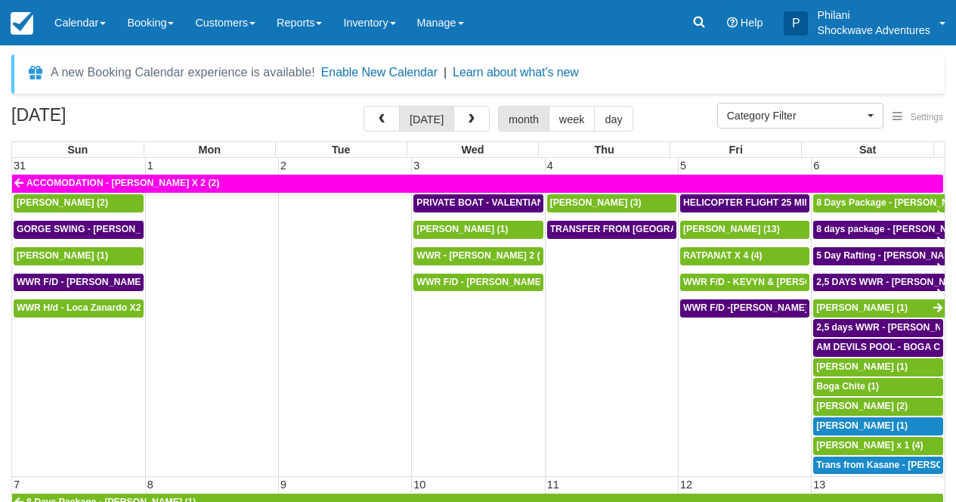
select select
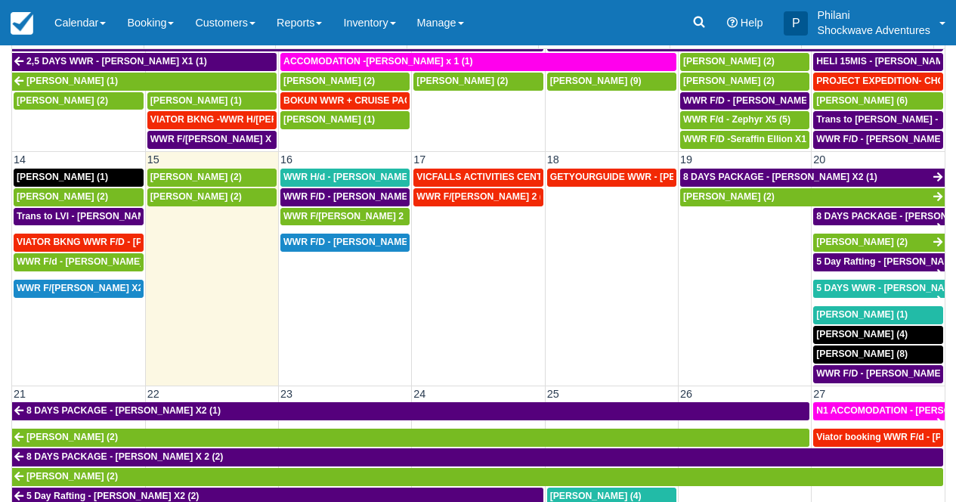
scroll to position [394, 0]
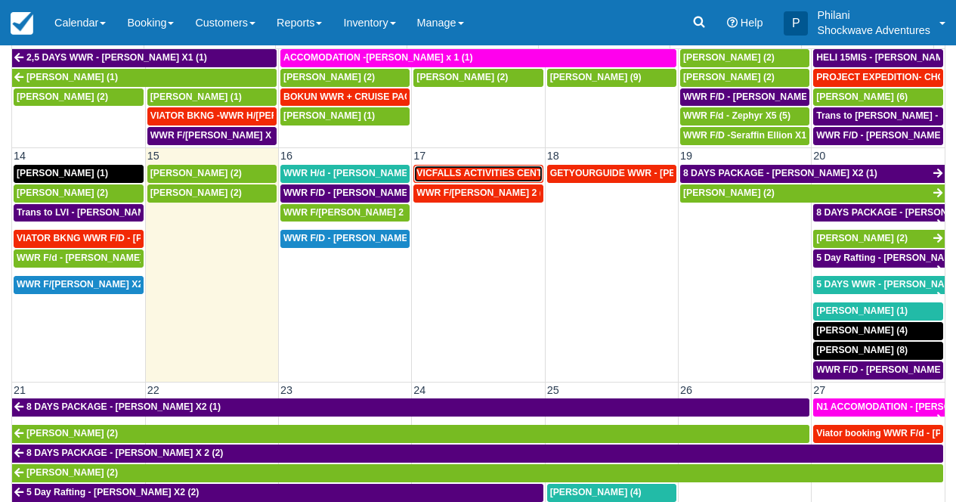
click at [527, 174] on span "VICFALLS ACTIVITIES CENTER - HELICOPTER -[PERSON_NAME] X 4 (4)" at bounding box center [576, 173] width 320 height 11
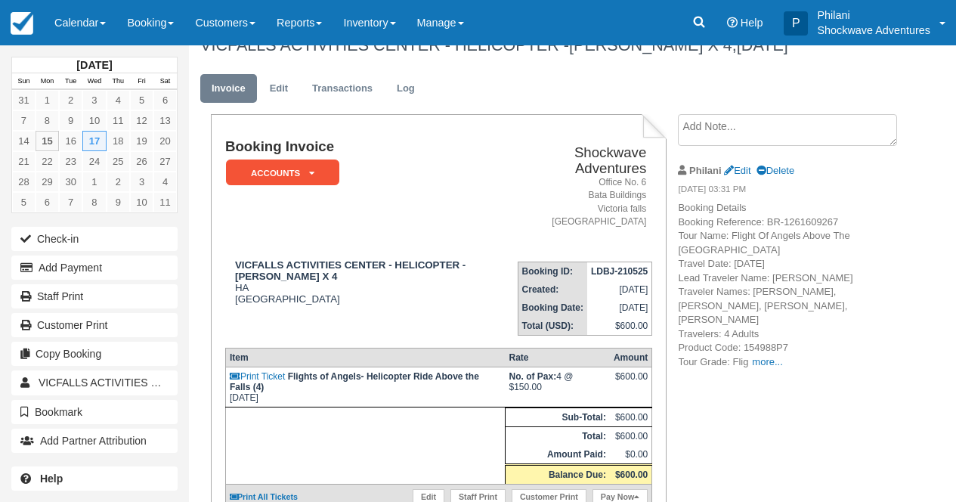
scroll to position [24, 0]
drag, startPoint x: 235, startPoint y: 276, endPoint x: 305, endPoint y: 283, distance: 70.7
click at [305, 282] on strong "VICFALLS ACTIVITIES CENTER - HELICOPTER -[PERSON_NAME] X 4" at bounding box center [350, 270] width 230 height 23
copy strong "[PERSON_NAME]"
